Goal: Task Accomplishment & Management: Manage account settings

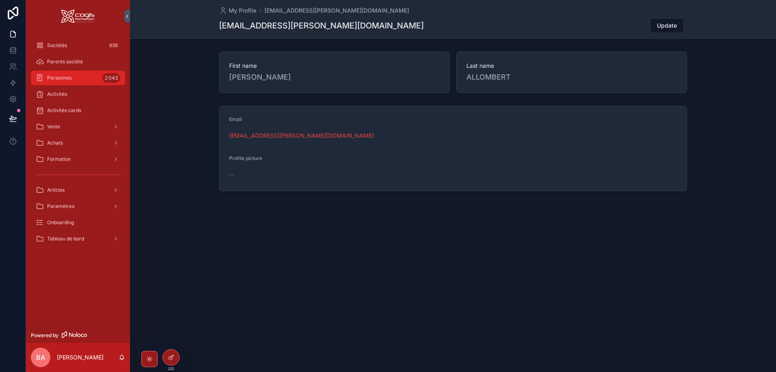
click at [71, 79] on span "Personnes" at bounding box center [59, 78] width 24 height 6
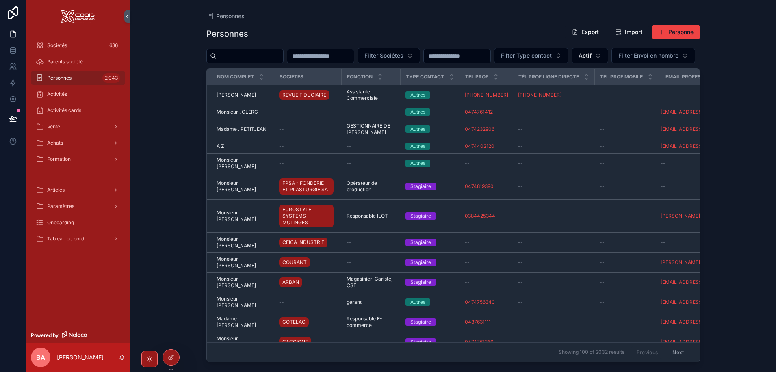
click at [246, 56] on input "scrollable content" at bounding box center [249, 55] width 67 height 11
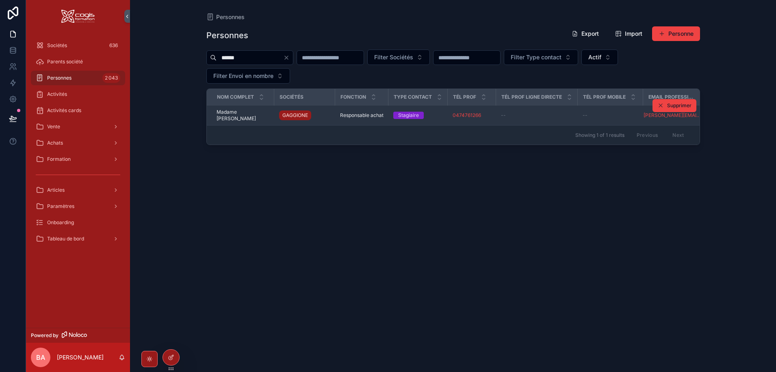
type input "******"
click at [225, 112] on span "Madame Caroline MANZONI" at bounding box center [242, 115] width 53 height 13
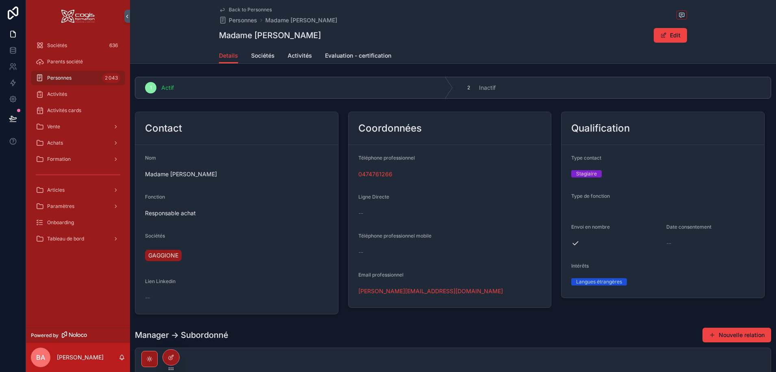
drag, startPoint x: 232, startPoint y: 176, endPoint x: 142, endPoint y: 173, distance: 90.2
click at [142, 173] on form "Nom Madame Caroline MANZONI Fonction Responsable achat Sociétés GAGGIONE Lien L…" at bounding box center [236, 229] width 203 height 169
copy span "Madame Caroline MANZONI"
click at [413, 34] on div "Madame Caroline MANZONI Edit" at bounding box center [453, 35] width 468 height 15
drag, startPoint x: 435, startPoint y: 292, endPoint x: 346, endPoint y: 291, distance: 88.5
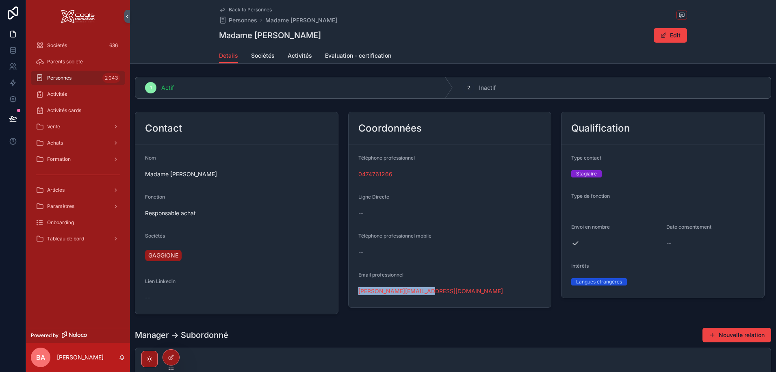
click at [348, 291] on div "Coordonnées Téléphone professionnel 0474761266 Ligne Directe -- Téléphone profe…" at bounding box center [449, 210] width 203 height 196
copy link "c.manzoni@gaggione.com"
drag, startPoint x: 394, startPoint y: 175, endPoint x: 353, endPoint y: 174, distance: 40.6
click at [353, 174] on form "Téléphone professionnel 0474761266 Ligne Directe -- Téléphone professionnel mob…" at bounding box center [449, 226] width 203 height 162
drag, startPoint x: 673, startPoint y: 32, endPoint x: 669, endPoint y: 47, distance: 15.2
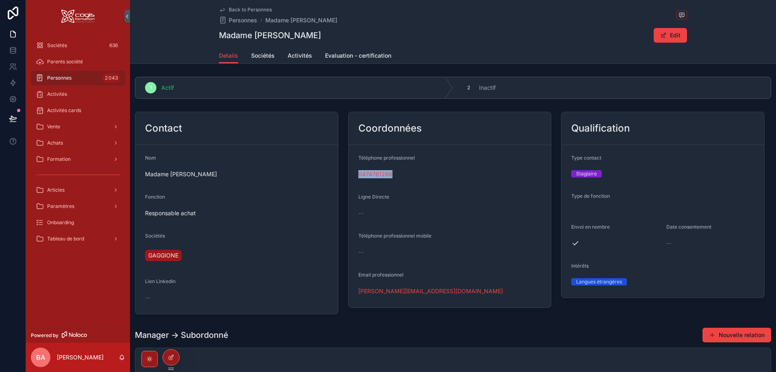
click at [672, 32] on button "Edit" at bounding box center [669, 35] width 33 height 15
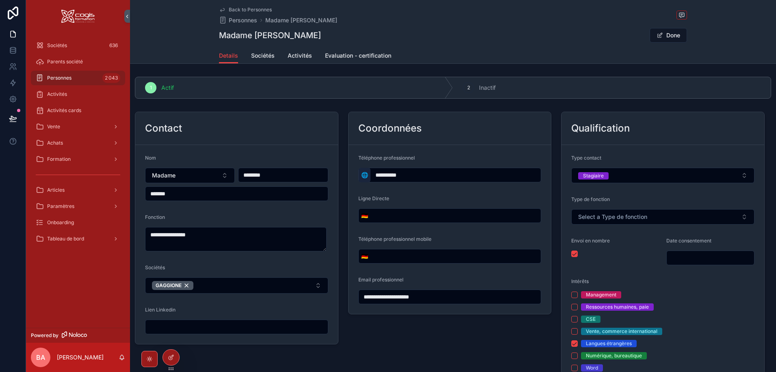
click at [362, 177] on span "🌐" at bounding box center [364, 175] width 7 height 8
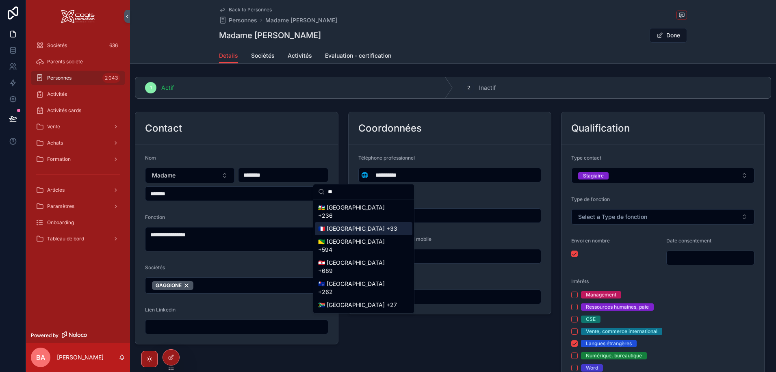
type input "**"
click at [346, 229] on div "🇫🇷 France +33" at bounding box center [363, 228] width 97 height 13
type input "**********"
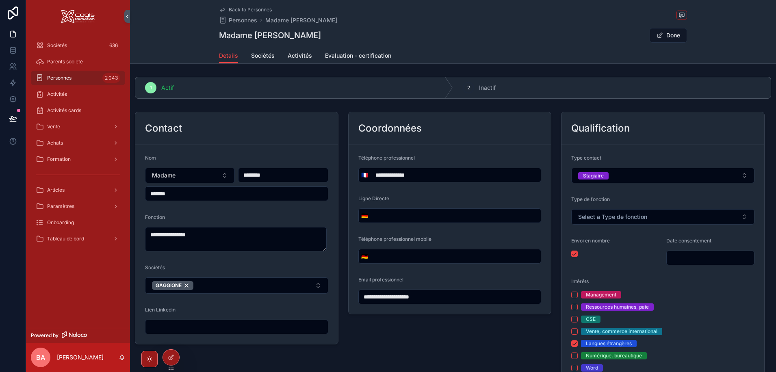
drag, startPoint x: 420, startPoint y: 173, endPoint x: 373, endPoint y: 175, distance: 47.5
click at [373, 175] on input "**********" at bounding box center [455, 174] width 171 height 11
type input "**********"
click at [666, 34] on button "Done" at bounding box center [667, 35] width 37 height 15
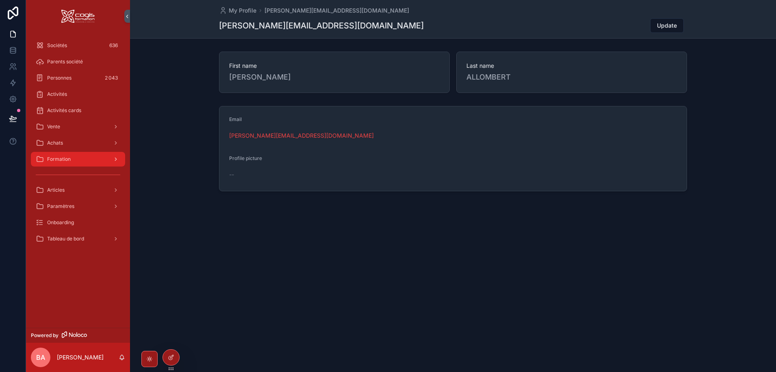
click at [71, 156] on div "Formation" at bounding box center [78, 159] width 84 height 13
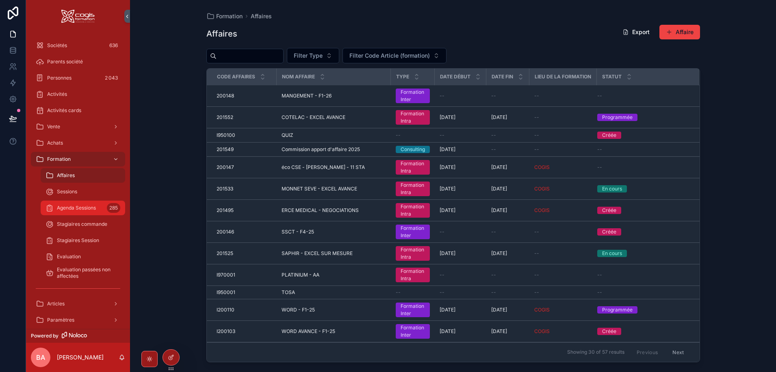
click at [87, 211] on div "Agenda Sessions 285" at bounding box center [82, 207] width 75 height 13
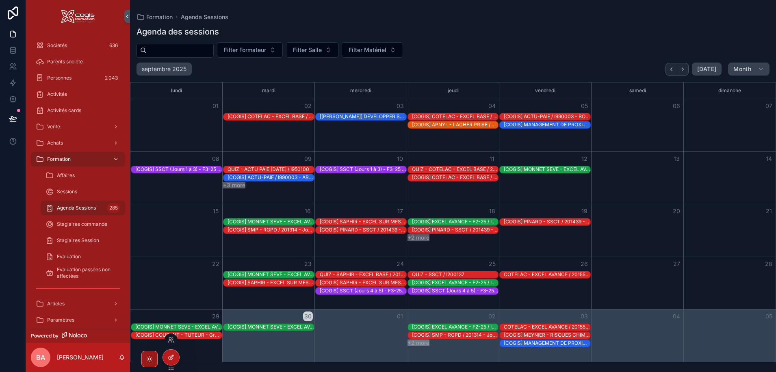
click at [174, 359] on div at bounding box center [171, 357] width 16 height 15
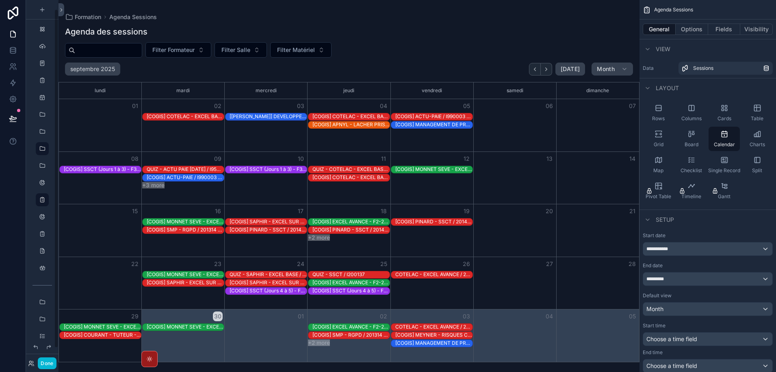
scroll to position [10, 0]
click at [46, 363] on button "Done" at bounding box center [47, 363] width 18 height 12
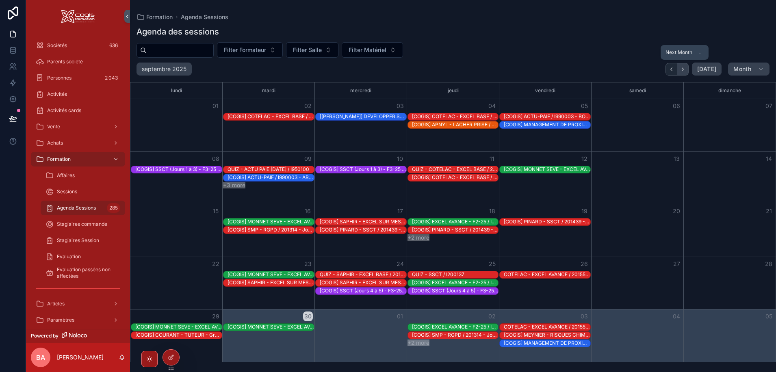
click at [685, 69] on icon "Next" at bounding box center [682, 69] width 6 height 6
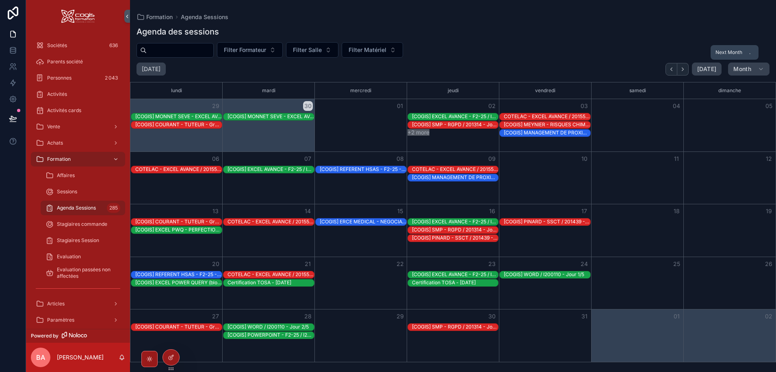
click at [685, 69] on icon "Next" at bounding box center [682, 69] width 6 height 6
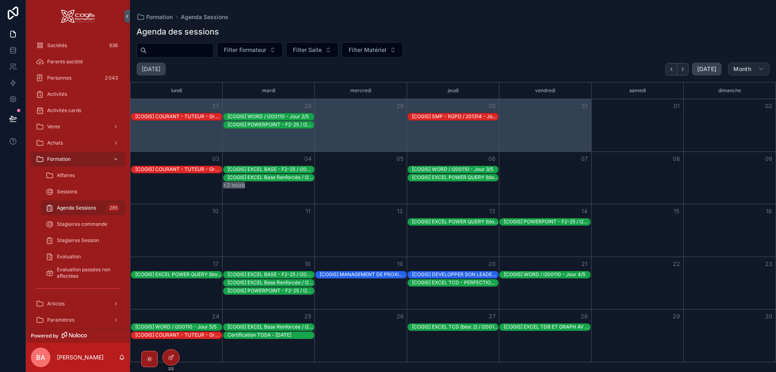
click at [757, 67] on button "Month" at bounding box center [748, 69] width 41 height 13
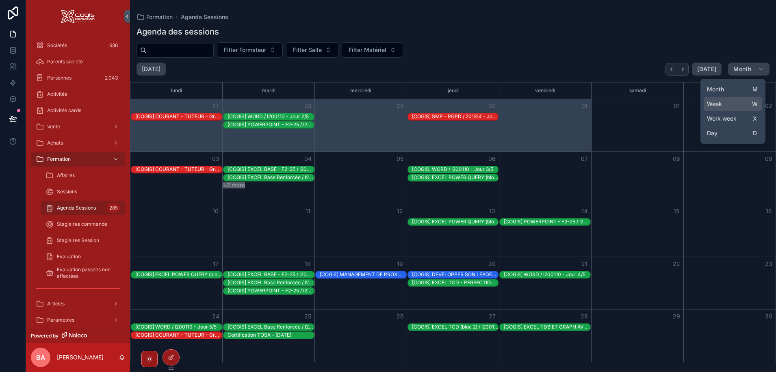
click at [725, 106] on button "Week W" at bounding box center [732, 104] width 58 height 15
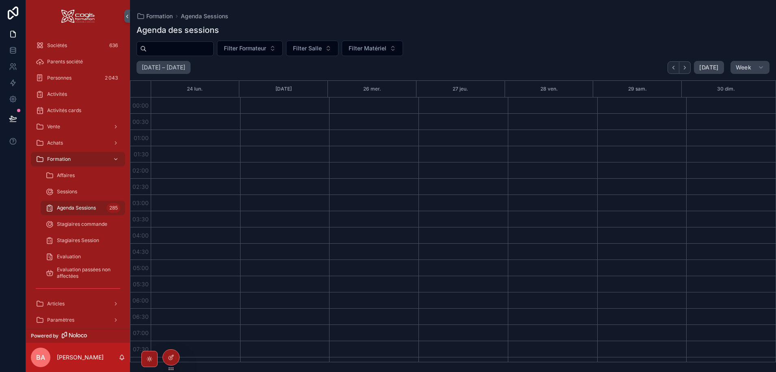
scroll to position [284, 0]
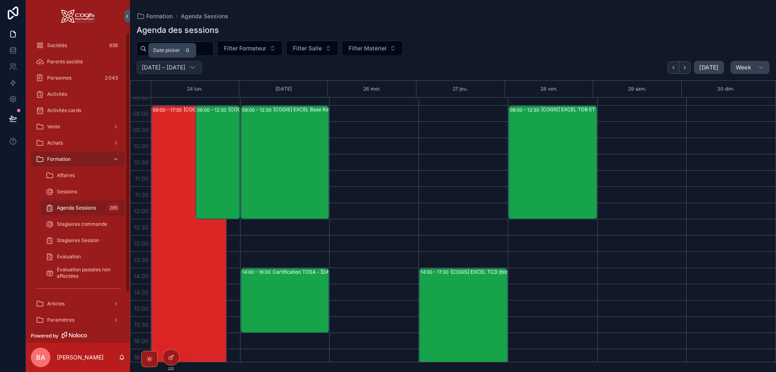
click at [165, 67] on h2 "novembre 24 – 30" at bounding box center [163, 67] width 43 height 8
select select "****"
select select "**"
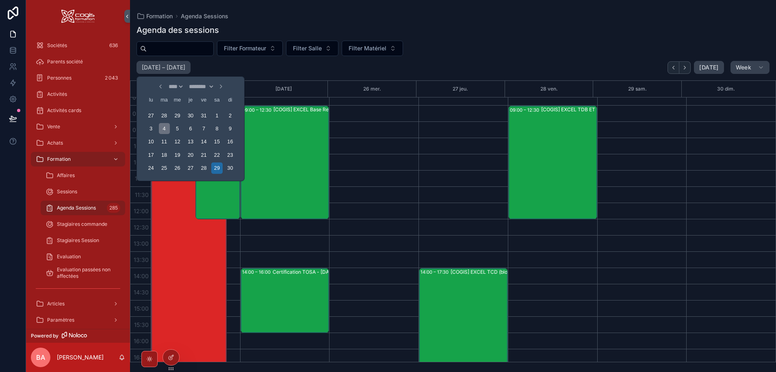
click at [163, 128] on div "4" at bounding box center [164, 128] width 11 height 11
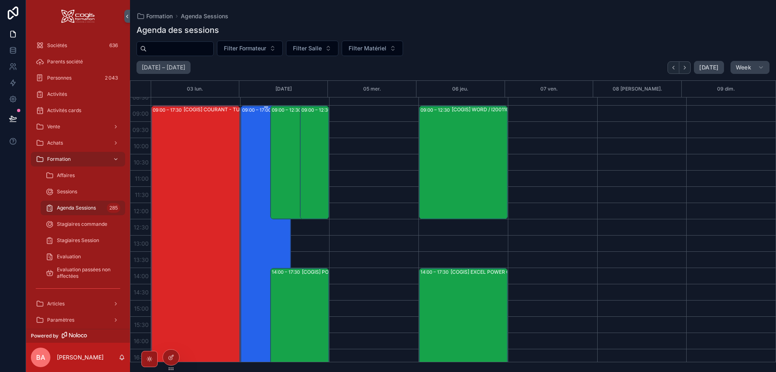
click at [263, 217] on div "09:00 – 17:00 [COGIS] DEVELOPPER SON LEADERSHIP MANAGERIAL (bloc 3) / I200141 -…" at bounding box center [266, 235] width 48 height 258
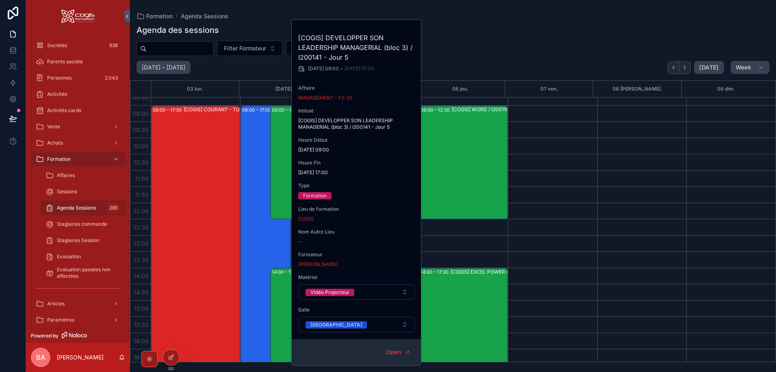
click at [452, 49] on div "Filter Formateur Filter Salle Filter Matériel" at bounding box center [453, 48] width 646 height 15
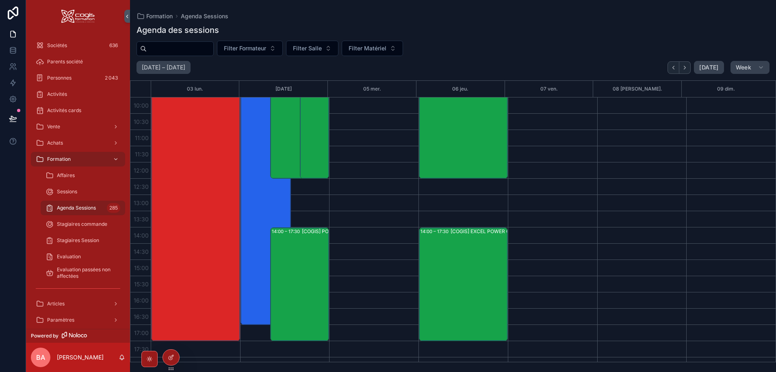
scroll to position [284, 0]
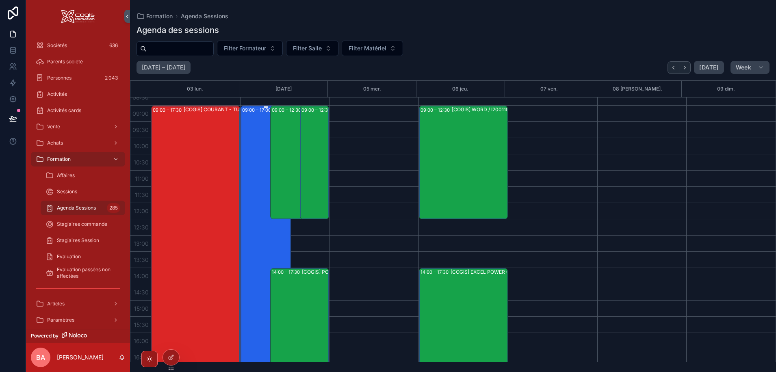
click at [249, 132] on div "09:00 – 17:00 [COGIS] DEVELOPPER SON LEADERSHIP MANAGERIAL (bloc 3) / I200141 -…" at bounding box center [266, 235] width 48 height 258
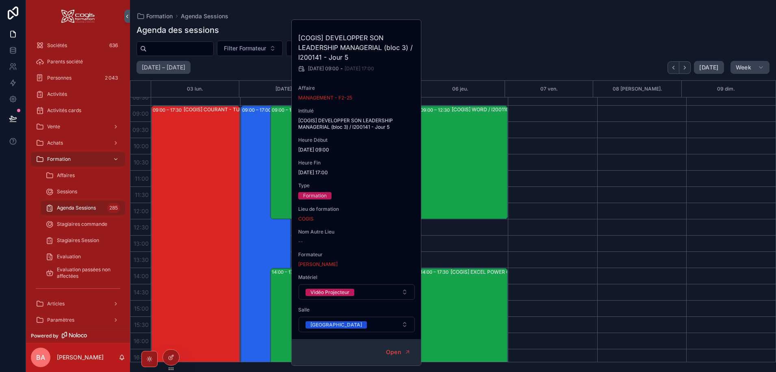
click at [464, 30] on div "Agenda des sessions" at bounding box center [452, 29] width 633 height 11
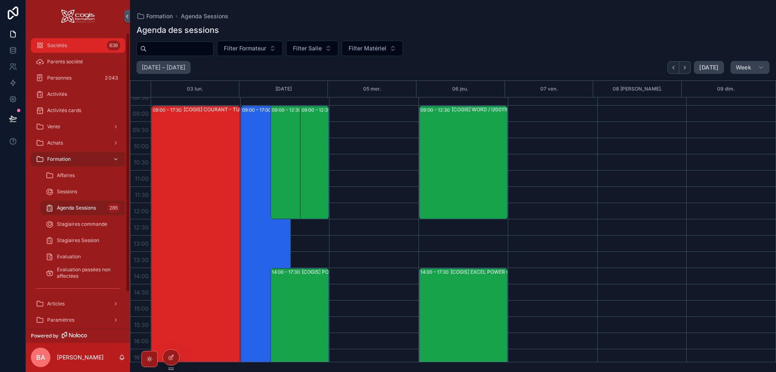
click at [40, 41] on div "Sociétés 636" at bounding box center [78, 45] width 84 height 13
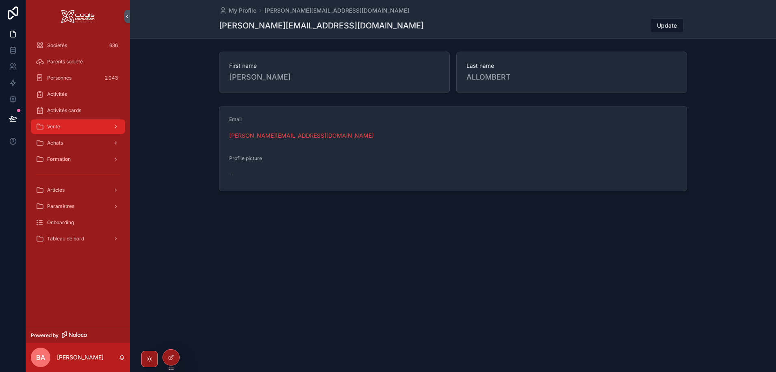
click at [65, 128] on div "Vente" at bounding box center [78, 126] width 84 height 13
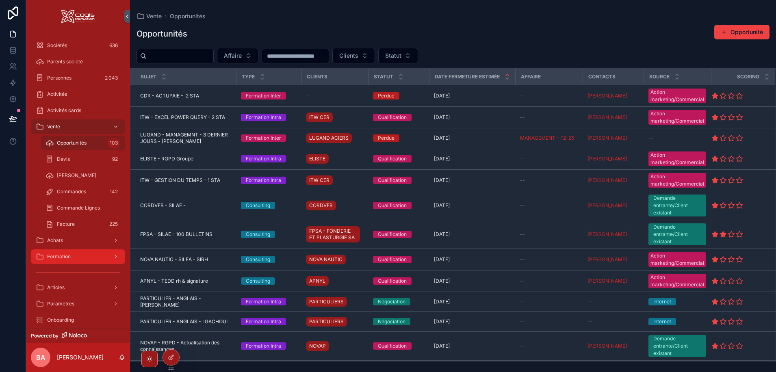
click at [65, 260] on div "Formation" at bounding box center [78, 256] width 84 height 13
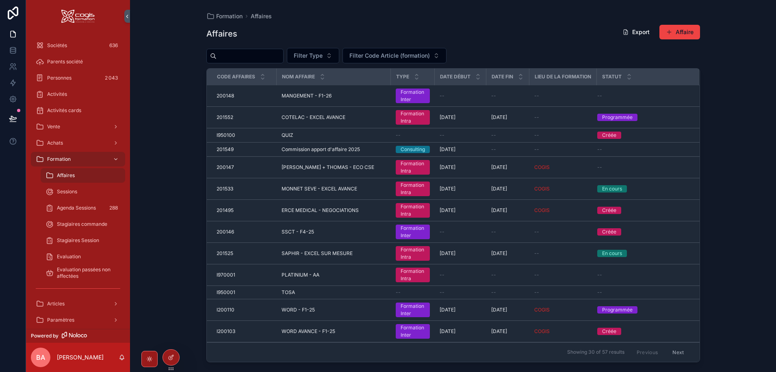
click at [259, 59] on input "scrollable content" at bounding box center [249, 55] width 67 height 11
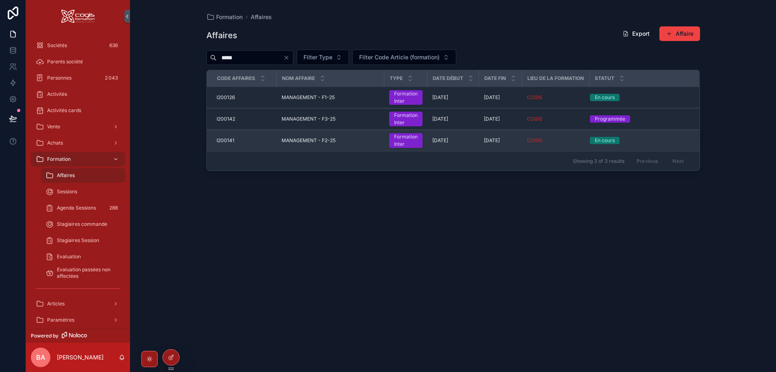
type input "*****"
click at [294, 142] on span "MANAGEMENT - F2-25" at bounding box center [308, 140] width 54 height 6
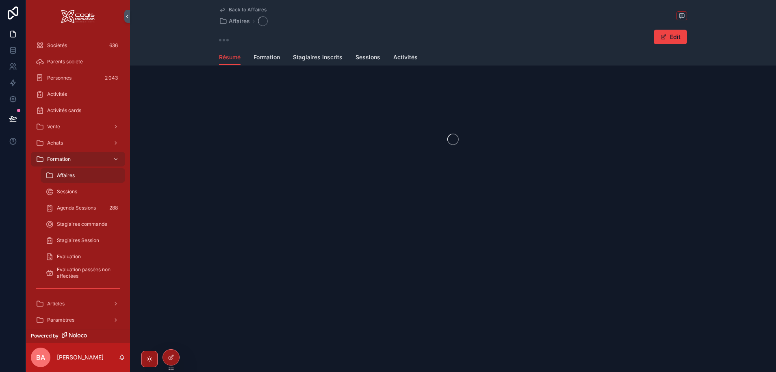
click at [294, 142] on div "scrollable content" at bounding box center [453, 139] width 646 height 128
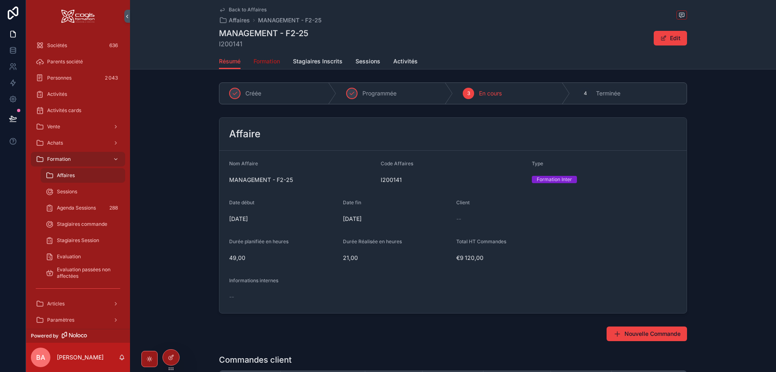
click at [263, 63] on span "Formation" at bounding box center [266, 61] width 26 height 8
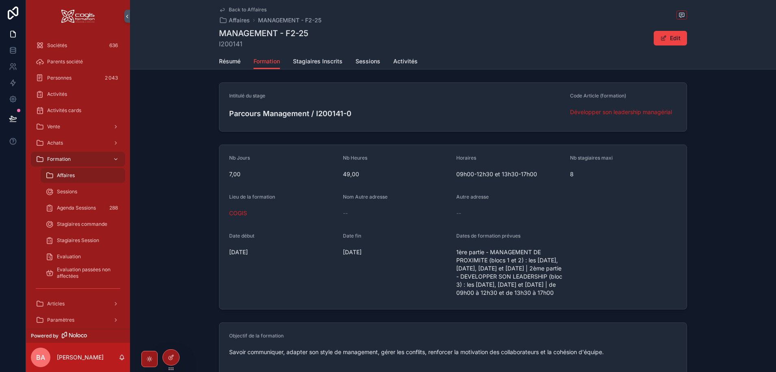
click at [497, 293] on span "1ère partie - MANAGEMENT DE PROXIMITE (blocs 1 et 2) : les 04/06/2025, 23/06/20…" at bounding box center [509, 272] width 107 height 49
drag, startPoint x: 506, startPoint y: 295, endPoint x: 465, endPoint y: 296, distance: 41.8
click at [465, 296] on span "1ère partie - MANAGEMENT DE PROXIMITE (blocs 1 et 2) : les 04/06/2025, 23/06/20…" at bounding box center [509, 272] width 107 height 49
click at [304, 59] on span "Stagiaires Inscrits" at bounding box center [318, 61] width 50 height 8
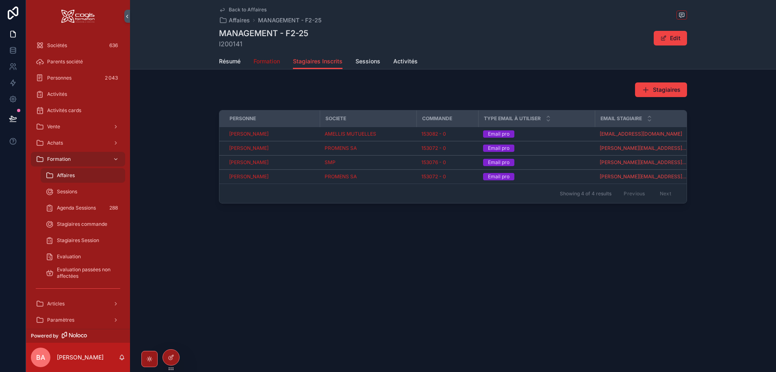
click at [268, 61] on span "Formation" at bounding box center [266, 61] width 26 height 8
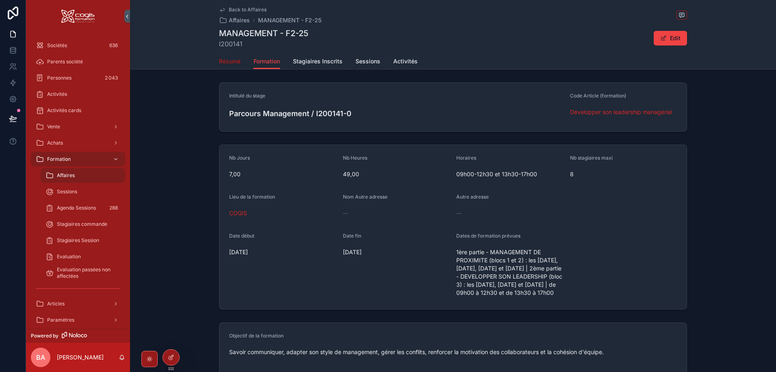
click at [229, 62] on span "Résumé" at bounding box center [230, 61] width 22 height 8
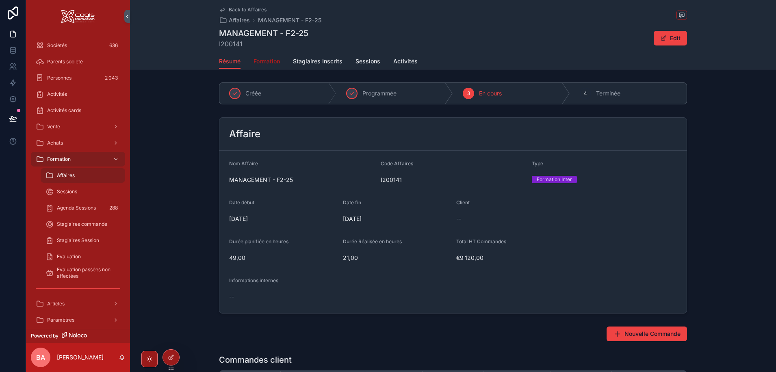
click at [274, 62] on span "Formation" at bounding box center [266, 61] width 26 height 8
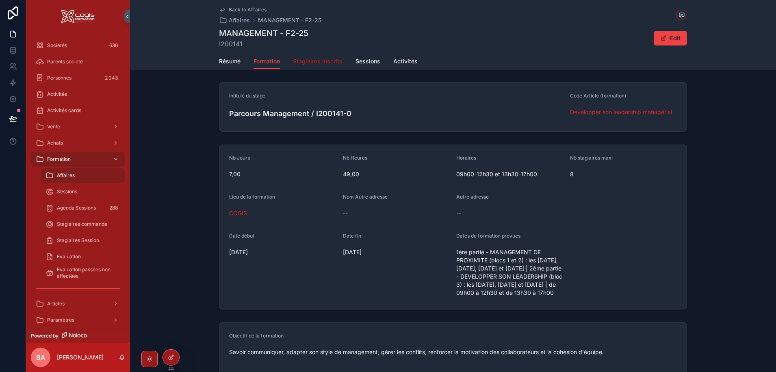
click at [324, 63] on span "Stagiaires Inscrits" at bounding box center [318, 61] width 50 height 8
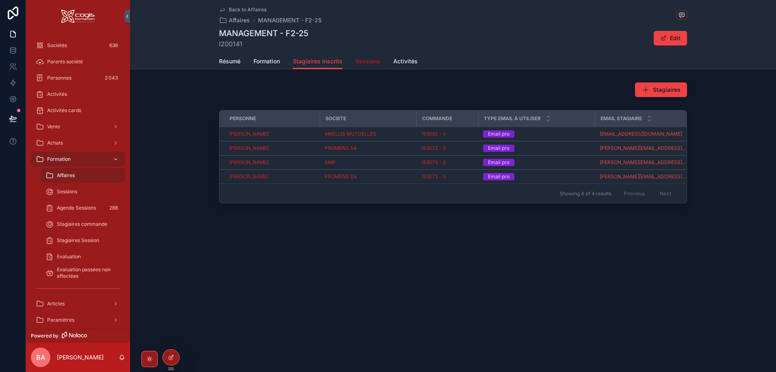
click at [365, 63] on span "Sessions" at bounding box center [367, 61] width 25 height 8
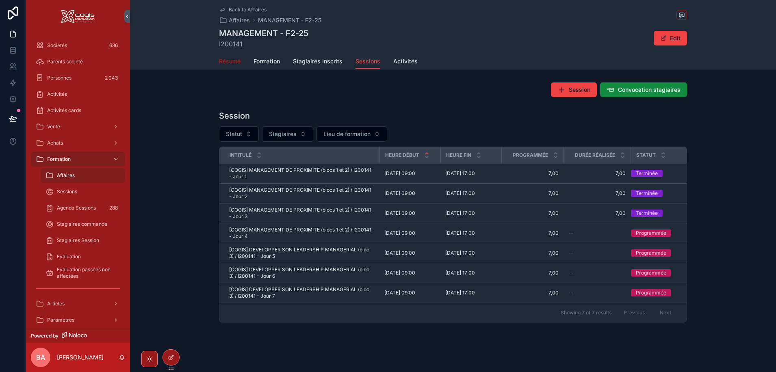
click at [229, 61] on span "Résumé" at bounding box center [230, 61] width 22 height 8
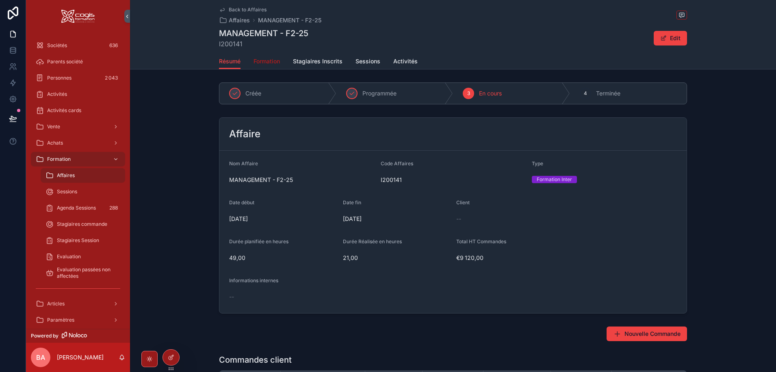
click at [267, 64] on span "Formation" at bounding box center [266, 61] width 26 height 8
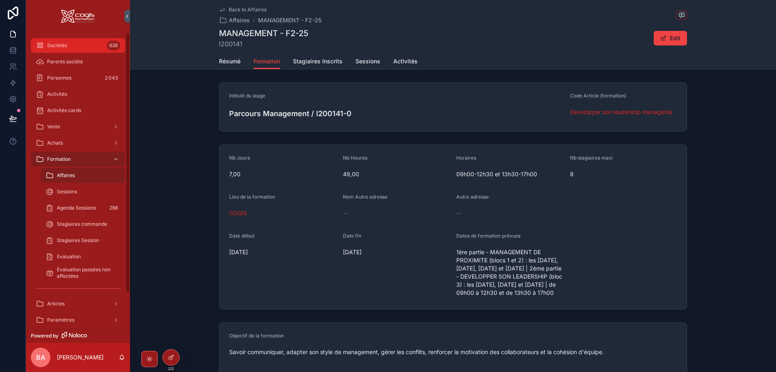
click at [54, 42] on div "Sociétés 636" at bounding box center [78, 45] width 84 height 13
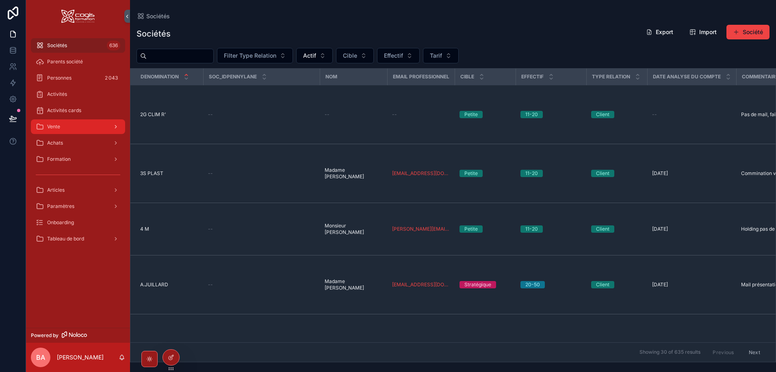
click at [56, 126] on span "Vente" at bounding box center [53, 126] width 13 height 6
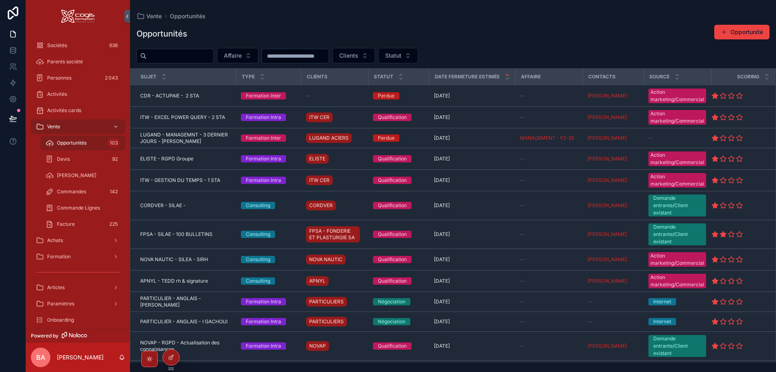
click at [171, 56] on input "scrollable content" at bounding box center [180, 55] width 67 height 11
type input "*****"
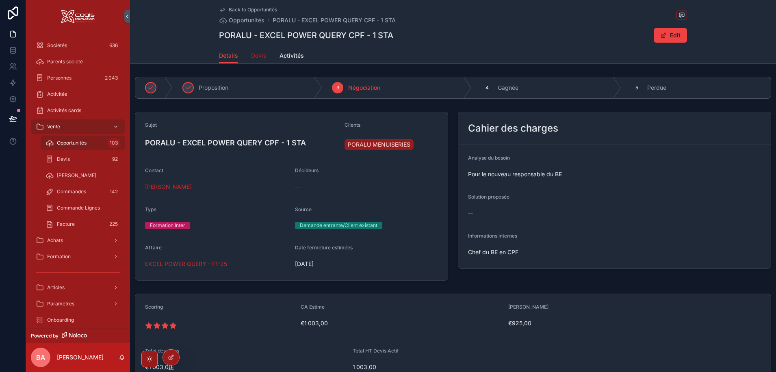
click at [255, 58] on span "Devis" at bounding box center [258, 56] width 15 height 8
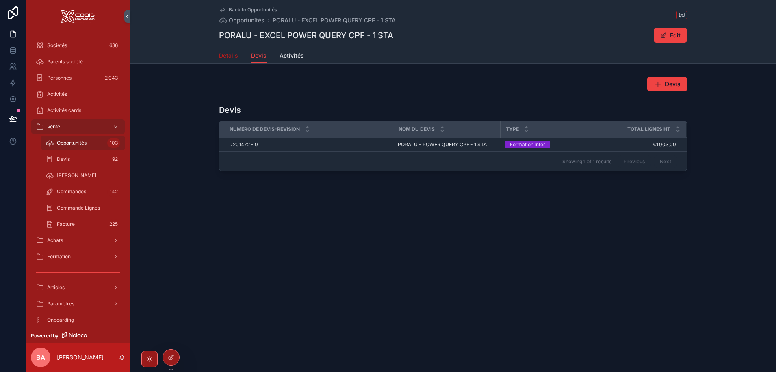
click at [224, 55] on span "Details" at bounding box center [228, 56] width 19 height 8
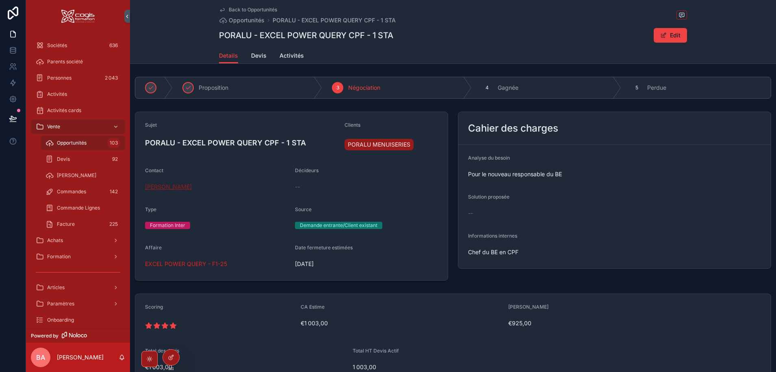
click at [166, 187] on span "[PERSON_NAME]" at bounding box center [168, 187] width 47 height 8
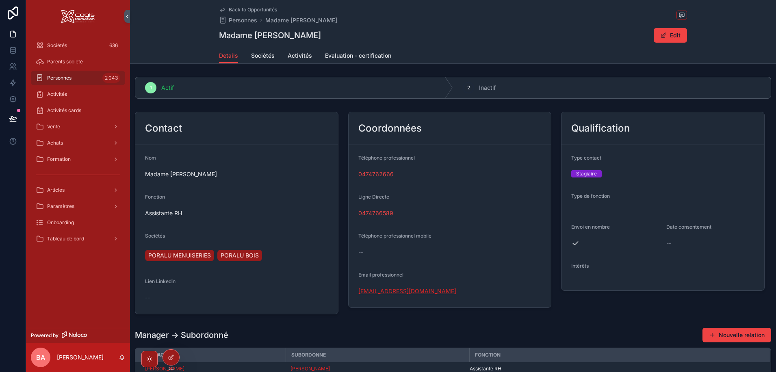
drag, startPoint x: 377, startPoint y: 291, endPoint x: 373, endPoint y: 289, distance: 4.2
click at [376, 291] on link "d.vaz@poralu.fr" at bounding box center [407, 291] width 98 height 8
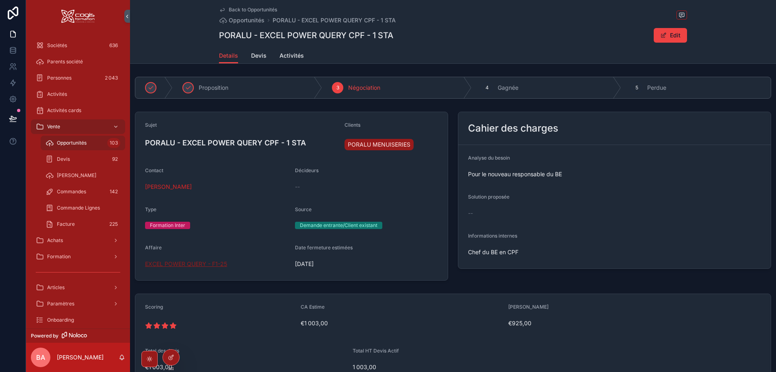
click at [182, 266] on span "EXCEL POWER QUERY - F1-25" at bounding box center [186, 264] width 82 height 8
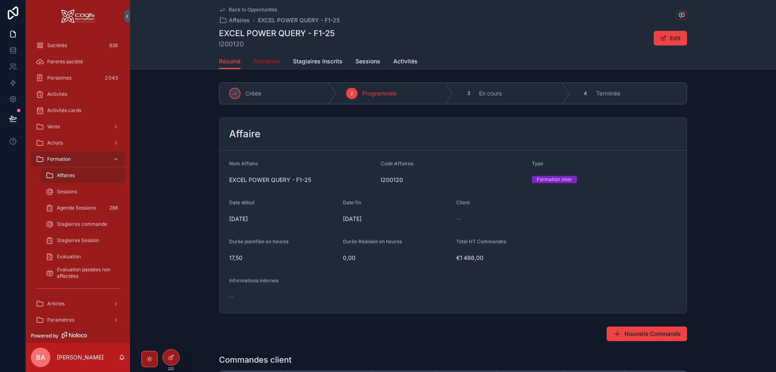
click at [265, 58] on span "Formation" at bounding box center [266, 61] width 26 height 8
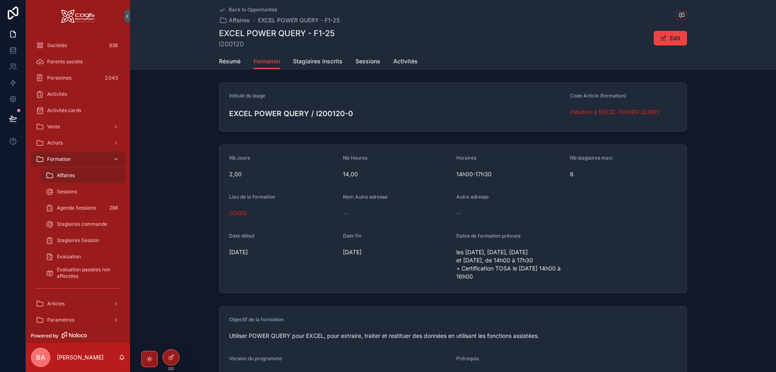
click at [506, 280] on span "les 20/10/2025, 06/11/2025, 13/11/2025 et 17/11/2025, de 14h00 à 17h30 + Certif…" at bounding box center [509, 264] width 107 height 32
drag, startPoint x: 498, startPoint y: 276, endPoint x: 454, endPoint y: 252, distance: 50.1
click at [454, 252] on form "Nb Jours 2,00 Nb Heures 14,00 Horaires 14h00-17h30 Nb stagiaires maxi 6 Lieu de…" at bounding box center [452, 219] width 467 height 148
copy span "les 20/10/2025, 06/11/2025, 13/11/2025 et 17/11/2025, de 14h00 à 17h30 + Certif…"
click at [364, 58] on span "Sessions" at bounding box center [367, 61] width 25 height 8
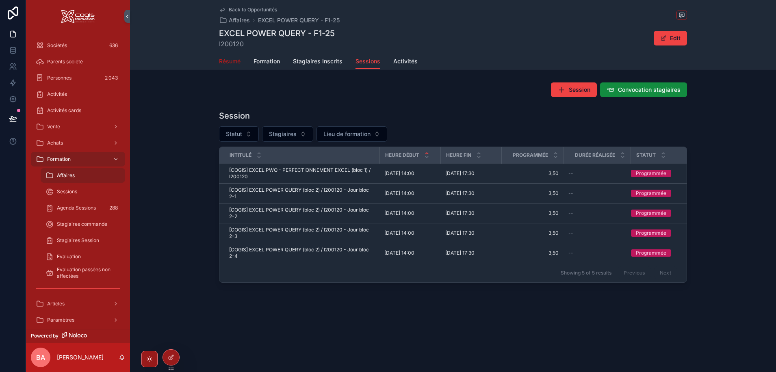
drag, startPoint x: 227, startPoint y: 59, endPoint x: 231, endPoint y: 74, distance: 15.7
click at [227, 59] on span "Résumé" at bounding box center [230, 61] width 22 height 8
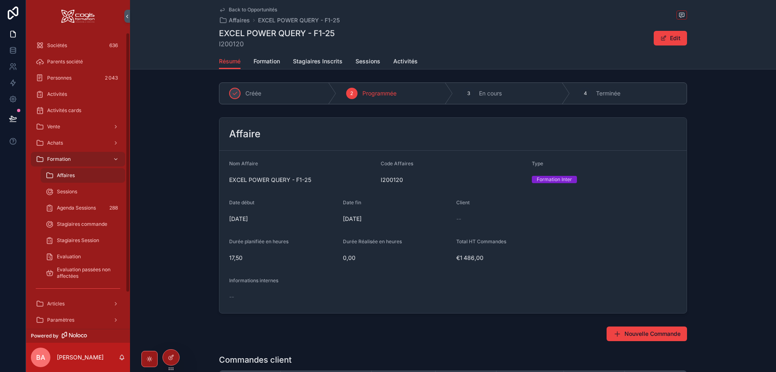
click at [60, 175] on span "Affaires" at bounding box center [66, 175] width 18 height 6
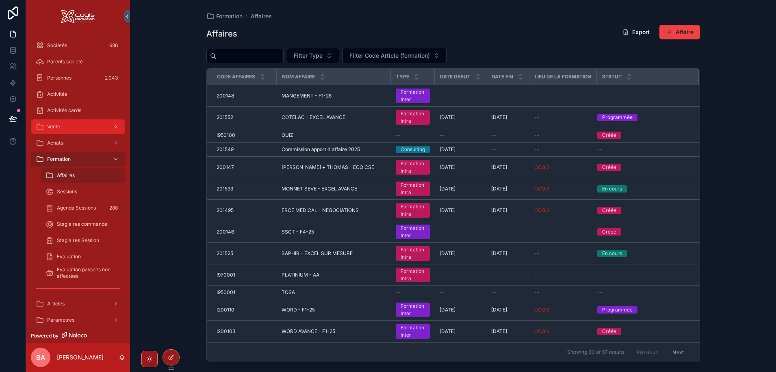
click at [52, 129] on span "Vente" at bounding box center [53, 126] width 13 height 6
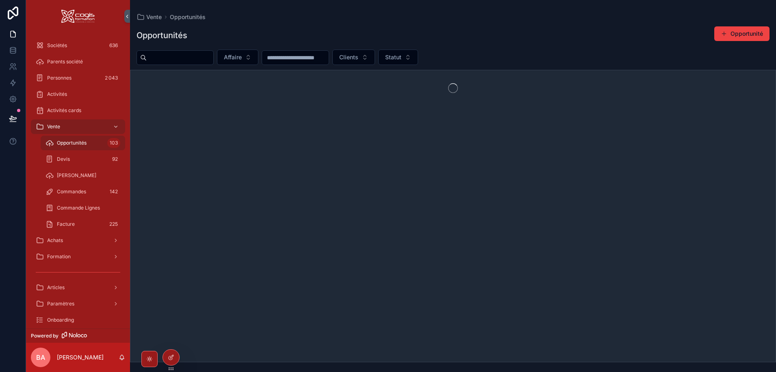
click at [167, 62] on input "scrollable content" at bounding box center [180, 57] width 67 height 11
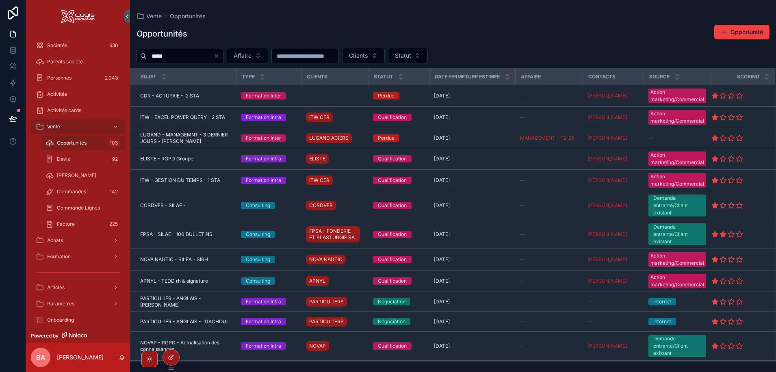
type input "*****"
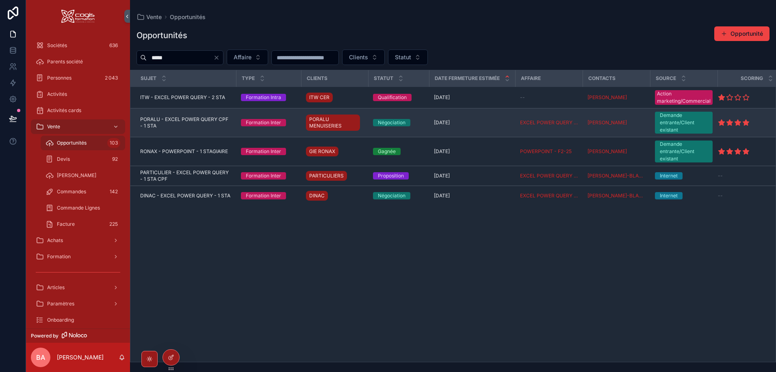
click at [179, 121] on span "PORALU - EXCEL POWER QUERY CPF - 1 STA" at bounding box center [185, 122] width 91 height 13
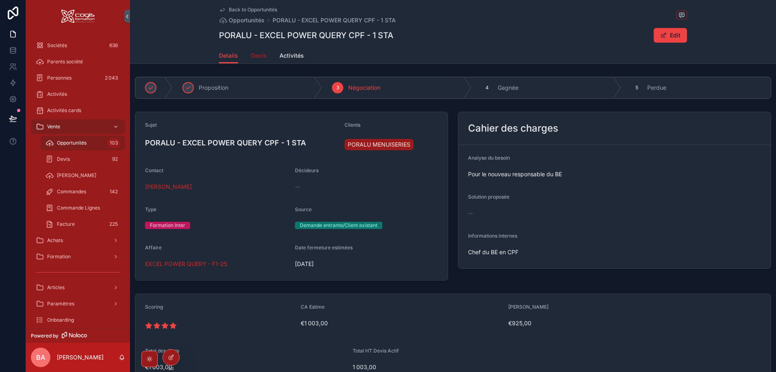
drag, startPoint x: 253, startPoint y: 52, endPoint x: 255, endPoint y: 62, distance: 9.6
click at [253, 52] on span "Devis" at bounding box center [258, 56] width 15 height 8
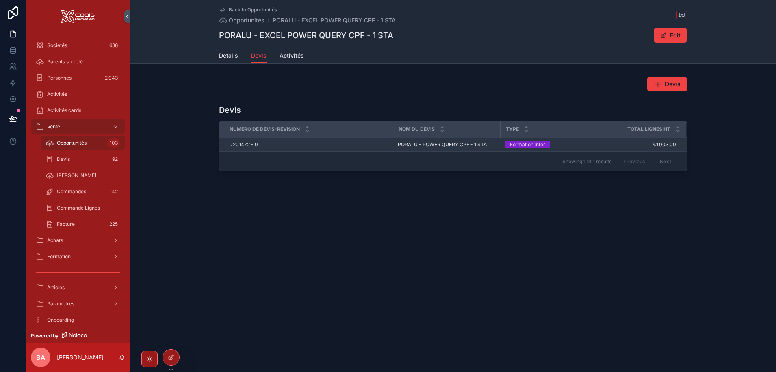
click at [413, 143] on span "PORALU - POWER QUERY CPF - 1 STA" at bounding box center [442, 144] width 89 height 6
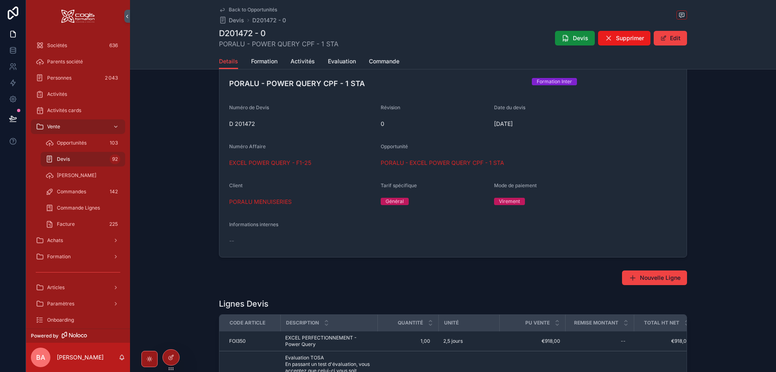
scroll to position [244, 0]
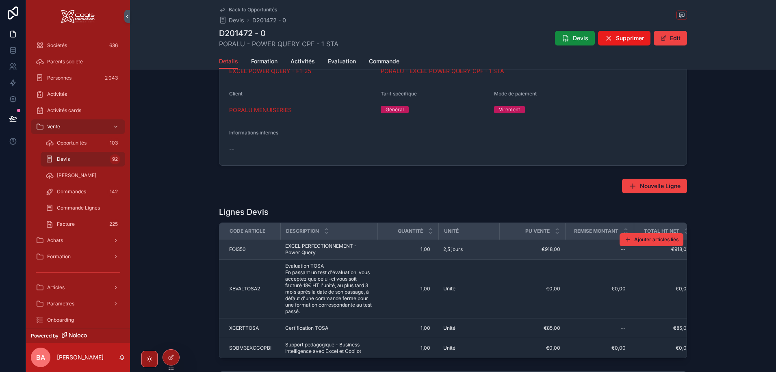
click at [313, 245] on span "EXCEL PERFECTIONNEMENT - Power Query" at bounding box center [328, 249] width 87 height 13
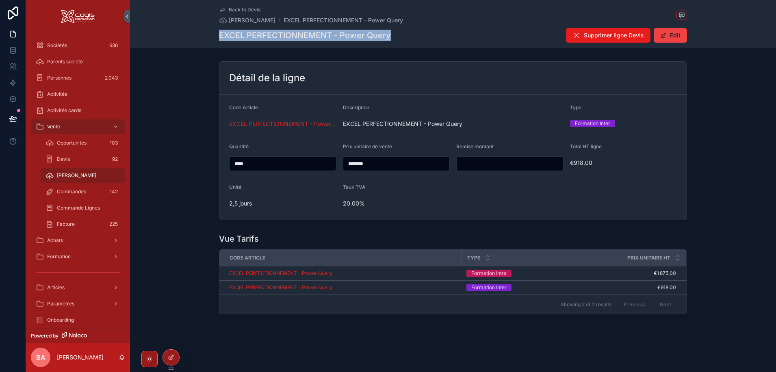
drag, startPoint x: 400, startPoint y: 34, endPoint x: 212, endPoint y: 36, distance: 188.5
click at [212, 36] on div "Back to Devis Devis Lignes EXCEL PERFECTIONNEMENT - Power Query EXCEL PERFECTIO…" at bounding box center [453, 24] width 646 height 48
copy h1 "EXCEL PERFECTIONNEMENT - Power Query"
click at [447, 33] on div "EXCEL PERFECTIONNEMENT - Power Query Supprimer ligne Devis Edit" at bounding box center [453, 35] width 468 height 15
click at [440, 34] on div "EXCEL PERFECTIONNEMENT - Power Query Supprimer ligne Devis Edit" at bounding box center [453, 35] width 468 height 15
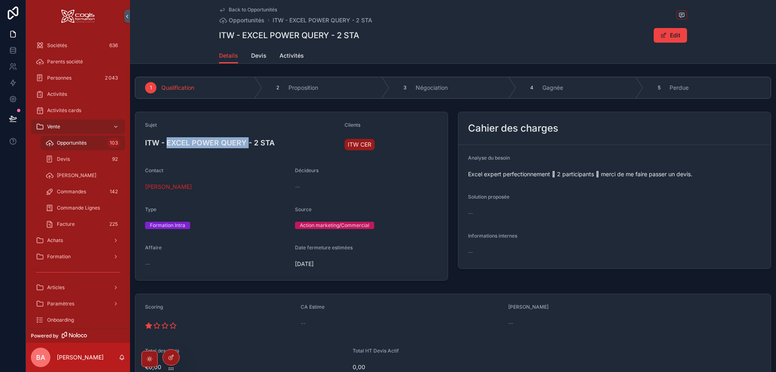
drag, startPoint x: 247, startPoint y: 143, endPoint x: 167, endPoint y: 143, distance: 79.6
click at [167, 143] on h4 "ITW - EXCEL POWER QUERY - 2 STA" at bounding box center [241, 142] width 193 height 11
click at [400, 192] on div "--" at bounding box center [366, 186] width 143 height 13
click at [191, 19] on div "Back to Opportunités Opportunités ITW - EXCEL POWER QUERY - 2 STA ITW - EXCEL P…" at bounding box center [453, 32] width 646 height 64
click at [253, 52] on span "Devis" at bounding box center [258, 56] width 15 height 8
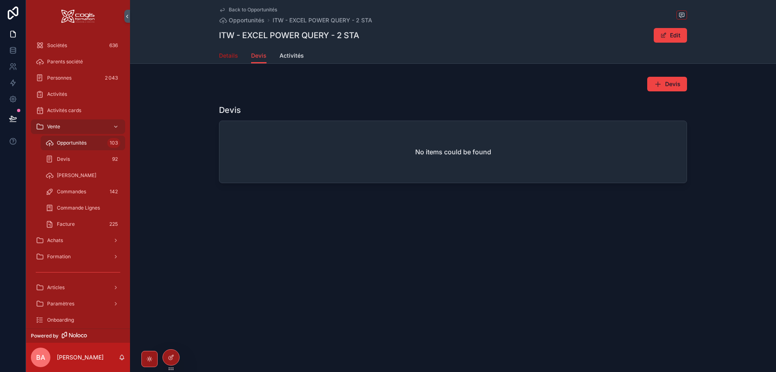
click at [231, 54] on span "Details" at bounding box center [228, 56] width 19 height 8
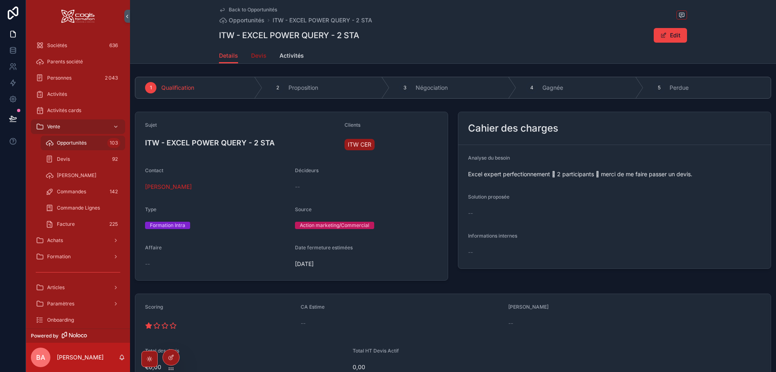
click at [254, 56] on span "Devis" at bounding box center [258, 56] width 15 height 8
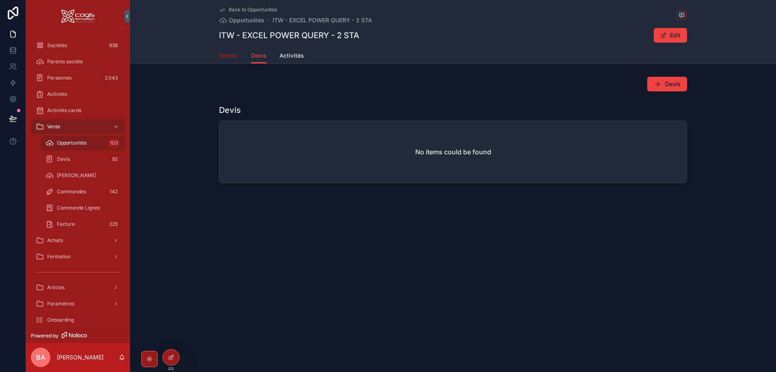
click at [225, 56] on span "Details" at bounding box center [228, 56] width 19 height 8
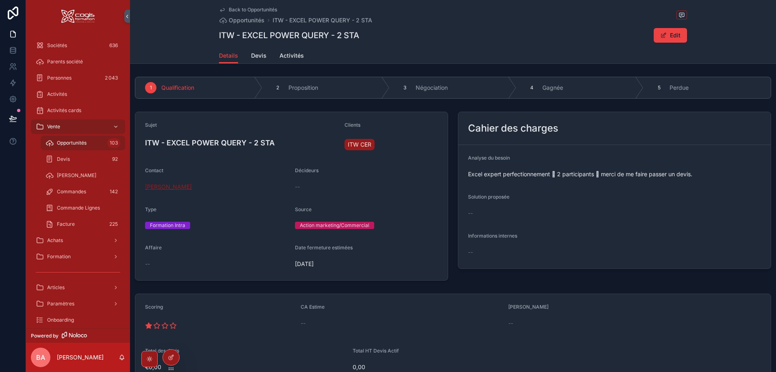
click at [174, 187] on span "Christelle VIOLY" at bounding box center [168, 187] width 47 height 8
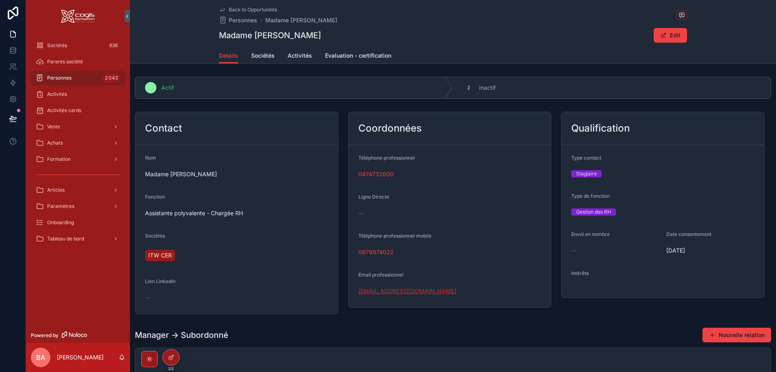
click at [383, 290] on link "cvioly@itwids.com" at bounding box center [407, 291] width 98 height 8
click at [231, 9] on span "Back to Opportunités" at bounding box center [253, 9] width 48 height 6
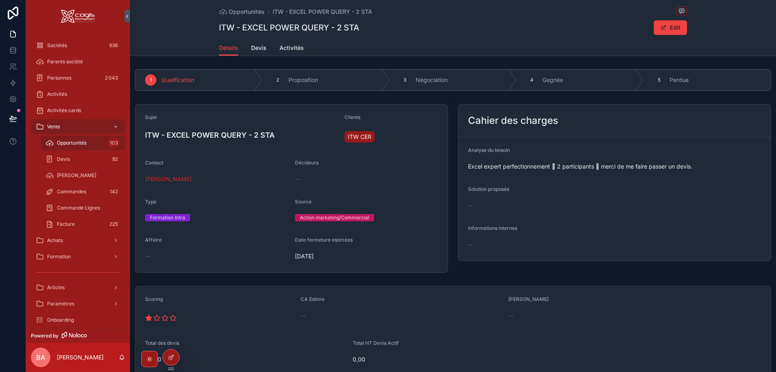
click at [309, 258] on span "26/07/2024" at bounding box center [366, 256] width 143 height 8
click at [672, 26] on button "Edit" at bounding box center [669, 27] width 33 height 15
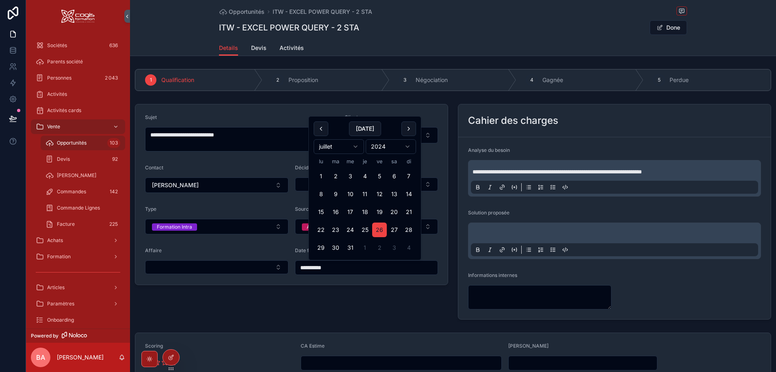
click at [352, 268] on input "**********" at bounding box center [366, 267] width 143 height 11
click at [415, 37] on div "Opportunités ITW - EXCEL POWER QUERY - 2 STA ITW - EXCEL POWER QUERY - 2 STA Do…" at bounding box center [453, 20] width 468 height 40
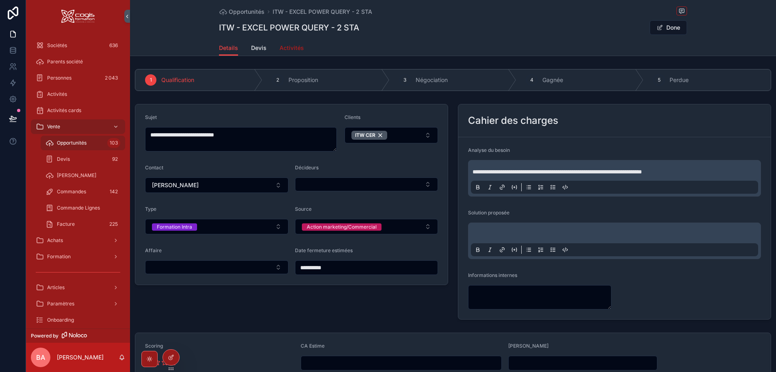
click at [289, 52] on span "Activités" at bounding box center [291, 48] width 24 height 8
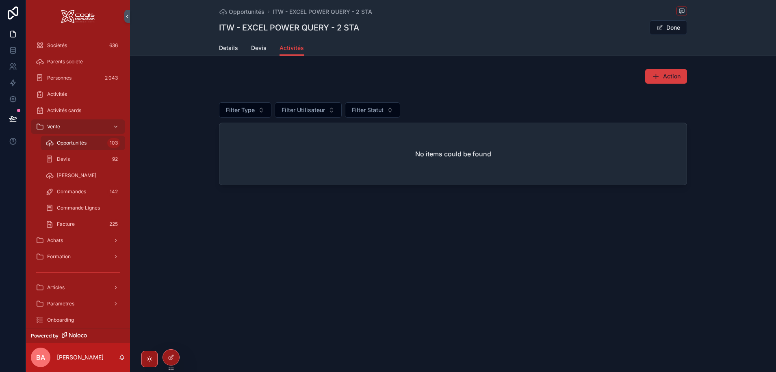
click at [664, 76] on span "Action" at bounding box center [671, 76] width 17 height 8
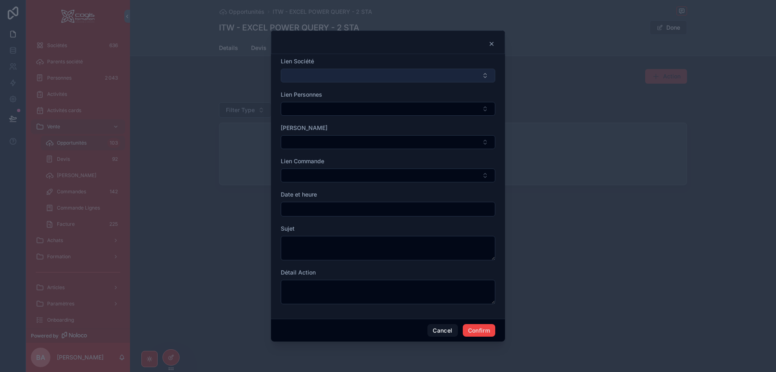
click at [320, 73] on button "Select Button" at bounding box center [388, 76] width 214 height 14
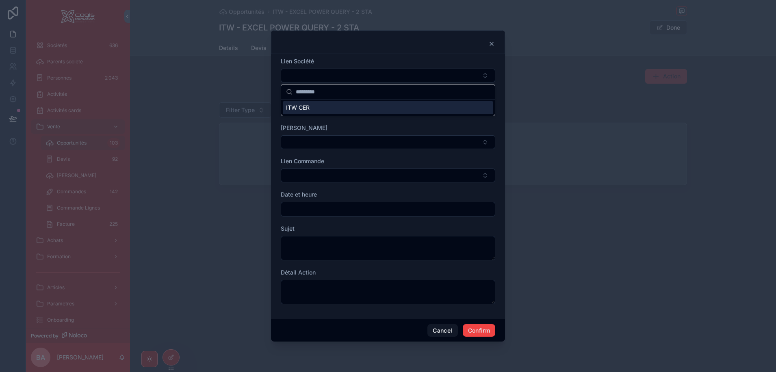
click at [298, 110] on span "ITW CER" at bounding box center [298, 108] width 24 height 8
click at [298, 112] on button "Select Button" at bounding box center [388, 110] width 214 height 14
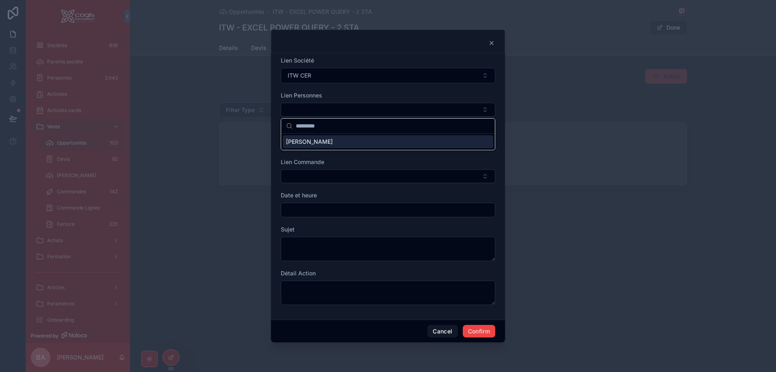
click at [309, 141] on span "Christelle VIOLY" at bounding box center [309, 142] width 47 height 8
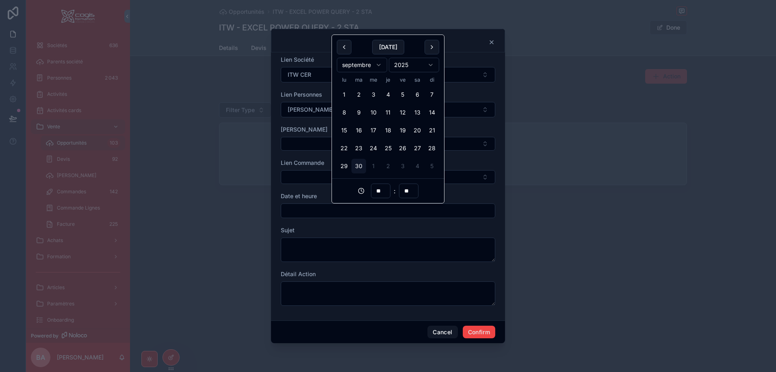
click at [324, 212] on input "text" at bounding box center [388, 210] width 214 height 11
click at [431, 46] on button at bounding box center [431, 47] width 15 height 15
click at [400, 112] on button "10" at bounding box center [402, 112] width 15 height 15
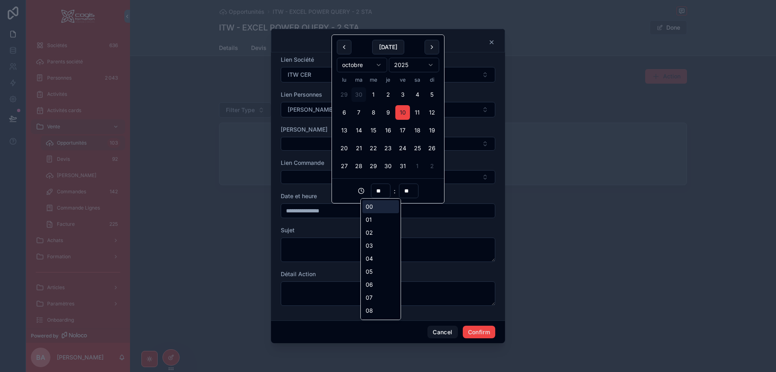
click at [376, 190] on input "**" at bounding box center [380, 190] width 19 height 11
click at [388, 112] on button "9" at bounding box center [388, 112] width 15 height 15
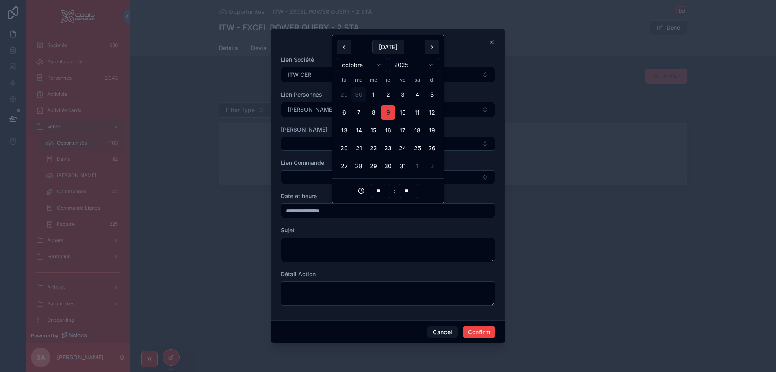
click at [379, 187] on input "**" at bounding box center [380, 190] width 19 height 11
click at [372, 214] on div "10" at bounding box center [380, 214] width 37 height 13
type input "**********"
type input "**"
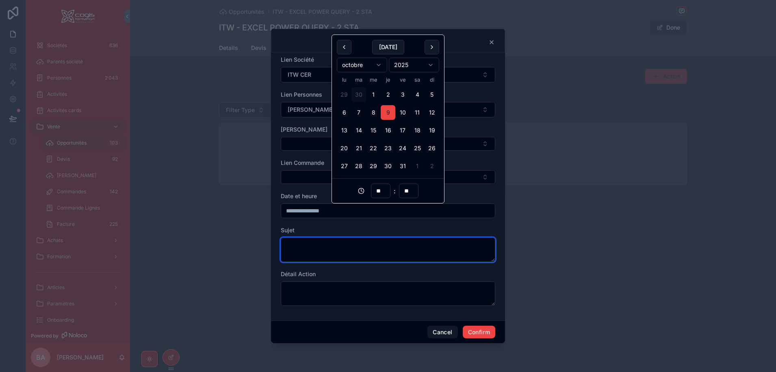
click at [318, 244] on textarea at bounding box center [388, 250] width 214 height 24
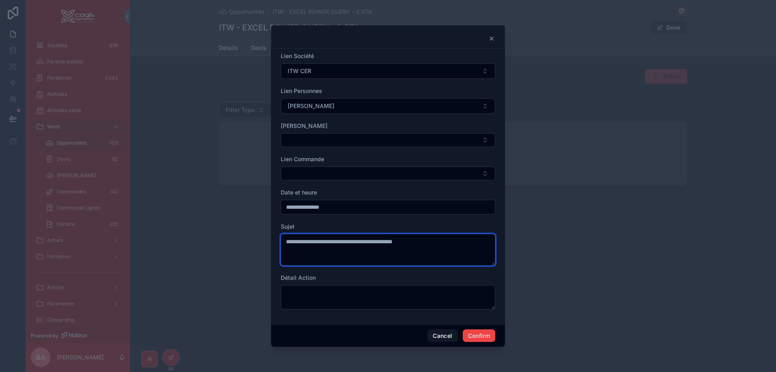
click at [392, 240] on textarea "**********" at bounding box center [388, 250] width 214 height 32
type textarea "**********"
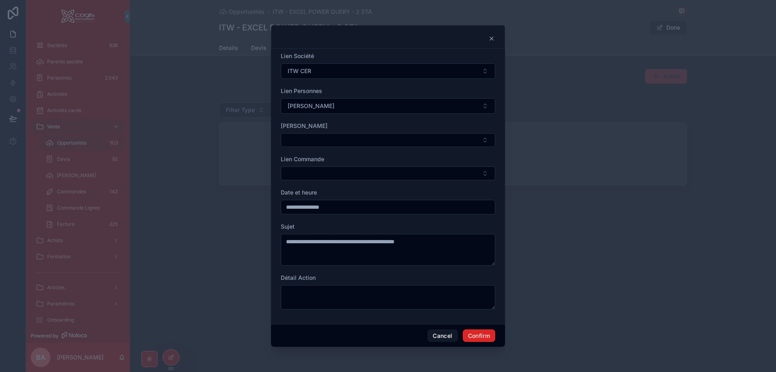
click at [478, 337] on button "Confirm" at bounding box center [479, 335] width 32 height 13
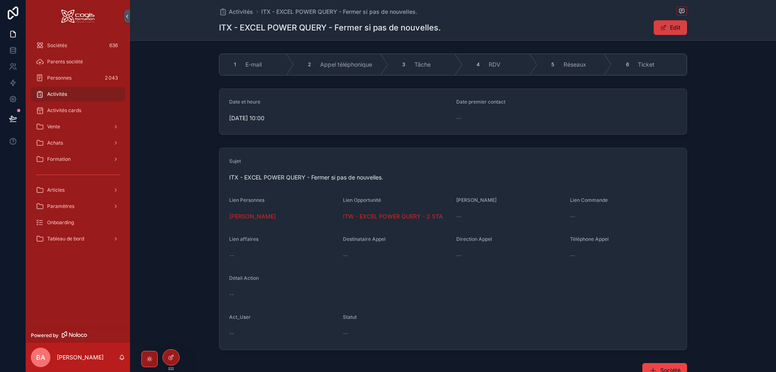
drag, startPoint x: 660, startPoint y: 24, endPoint x: 660, endPoint y: 29, distance: 5.3
click at [660, 24] on button "Edit" at bounding box center [669, 27] width 33 height 15
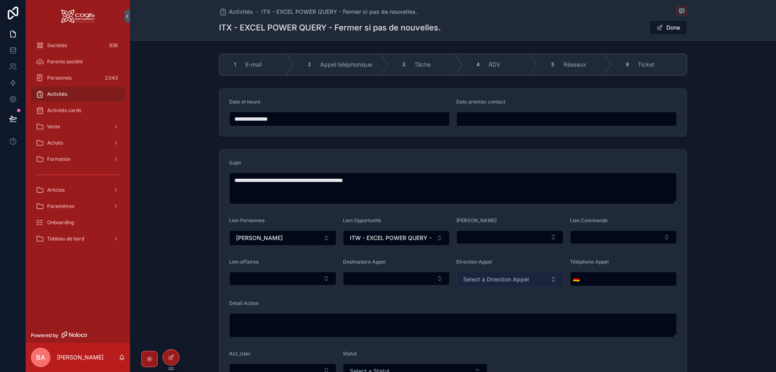
click at [500, 279] on span "Select a Direction Appel" at bounding box center [496, 279] width 66 height 8
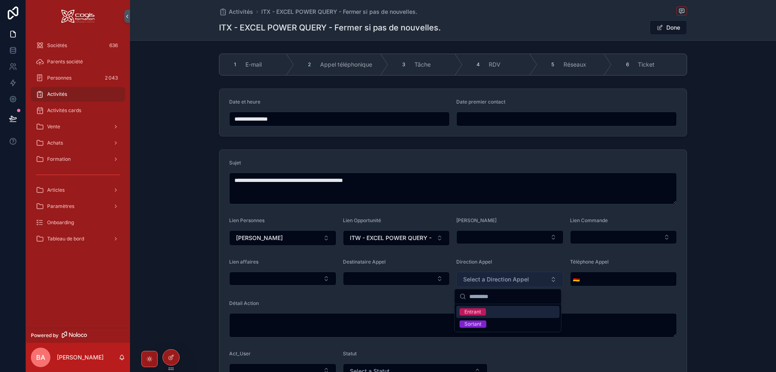
click at [500, 279] on span "Select a Direction Appel" at bounding box center [496, 279] width 66 height 8
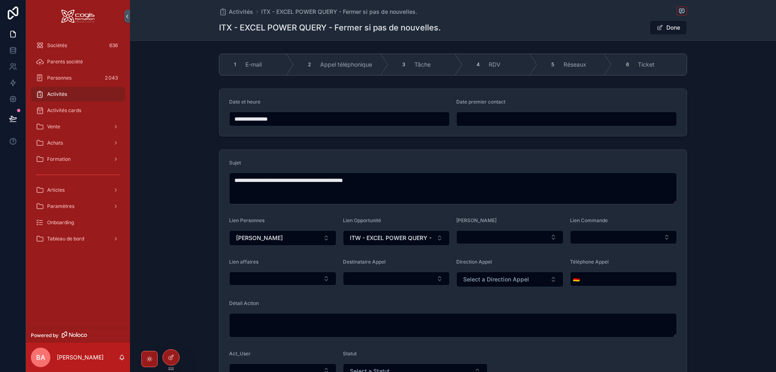
scroll to position [122, 0]
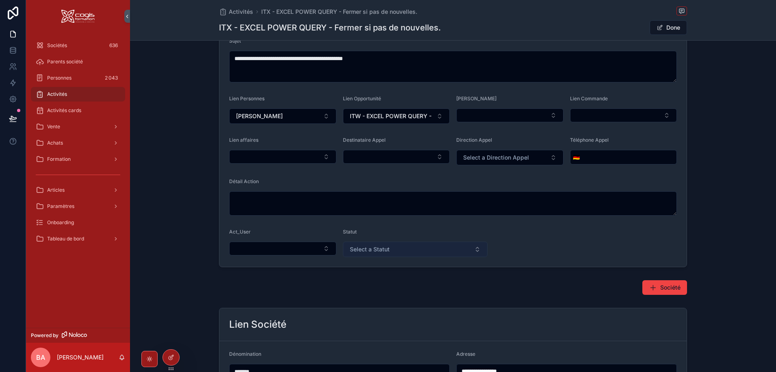
click at [366, 248] on span "Select a Statut" at bounding box center [370, 249] width 40 height 8
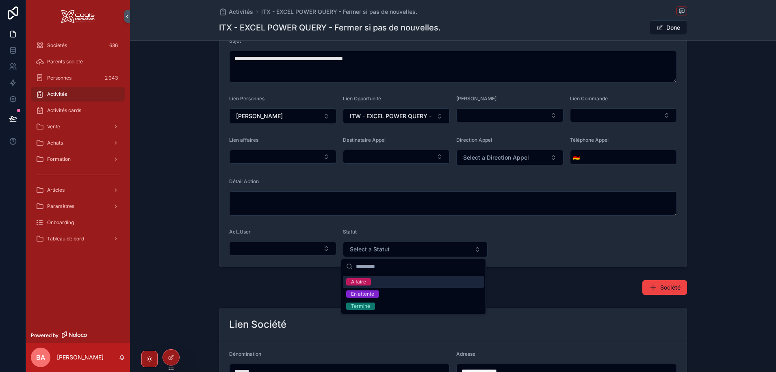
click at [356, 282] on div "A faire" at bounding box center [358, 281] width 15 height 7
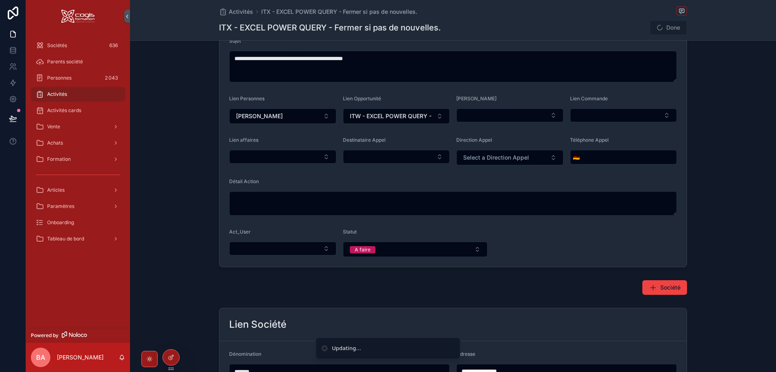
scroll to position [0, 0]
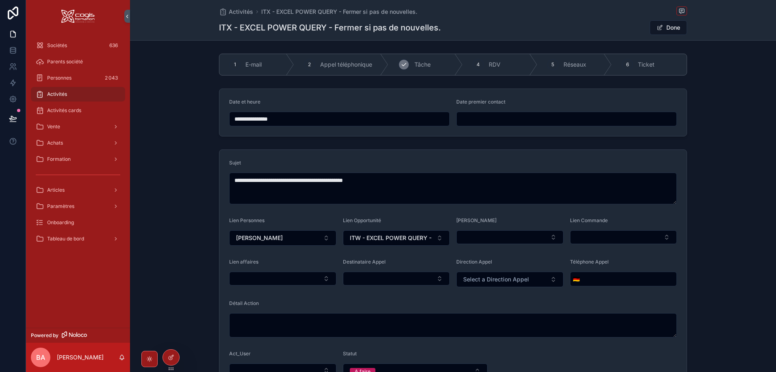
click at [404, 63] on icon "scrollable content" at bounding box center [403, 64] width 6 height 6
drag, startPoint x: 670, startPoint y: 27, endPoint x: 683, endPoint y: 39, distance: 17.2
click at [671, 27] on button "Done" at bounding box center [667, 27] width 37 height 15
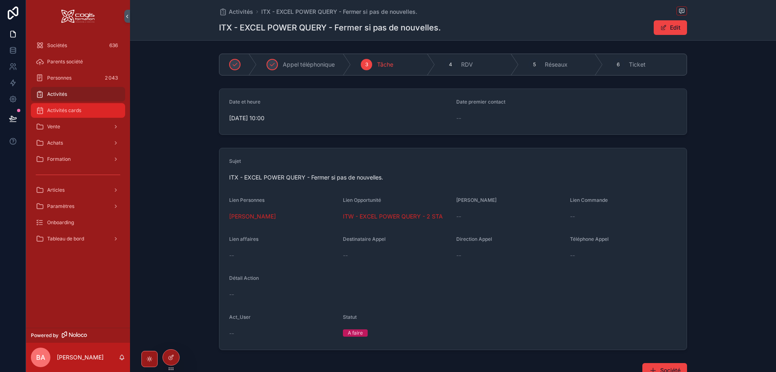
click at [48, 113] on span "Activités cards" at bounding box center [64, 110] width 34 height 6
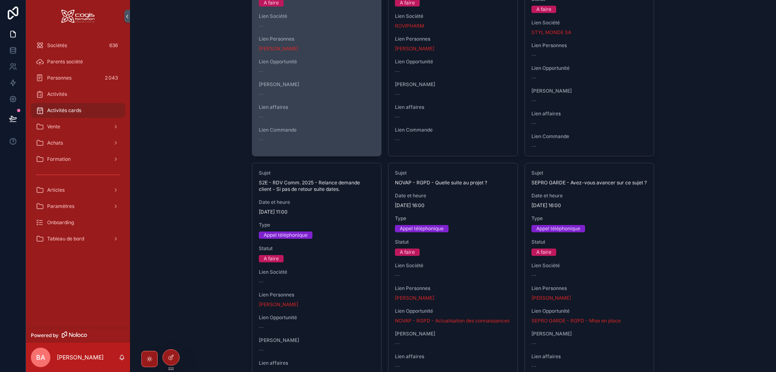
scroll to position [284, 0]
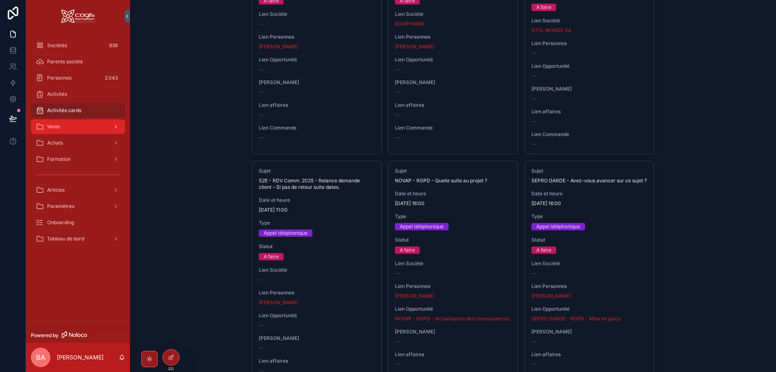
click at [46, 128] on div "Vente" at bounding box center [78, 126] width 84 height 13
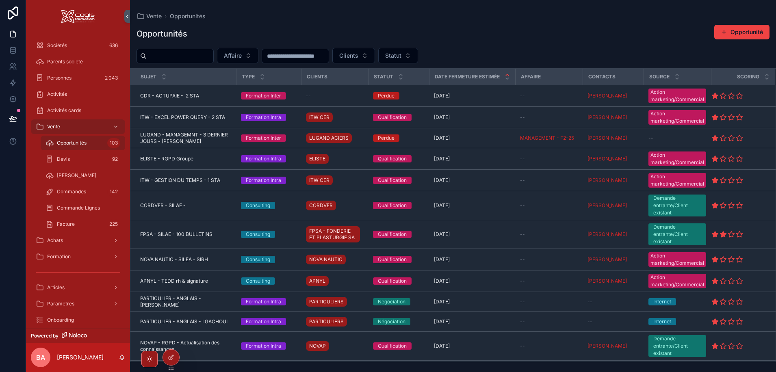
drag, startPoint x: 50, startPoint y: 142, endPoint x: 71, endPoint y: 140, distance: 21.2
click at [51, 142] on icon "scrollable content" at bounding box center [49, 143] width 8 height 8
click at [178, 59] on input "scrollable content" at bounding box center [180, 55] width 67 height 11
type input "*****"
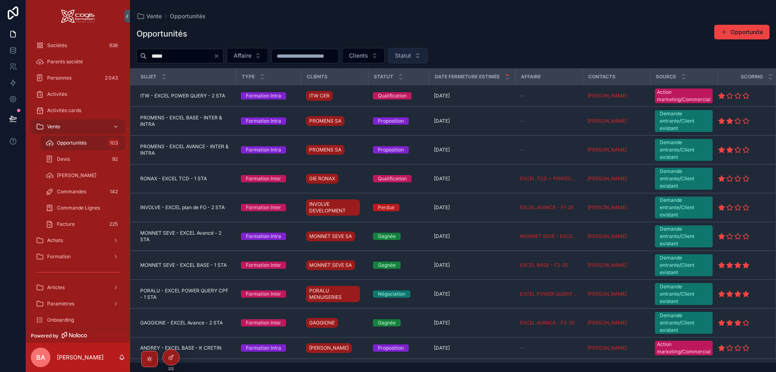
click at [428, 59] on button "Statut" at bounding box center [408, 55] width 40 height 15
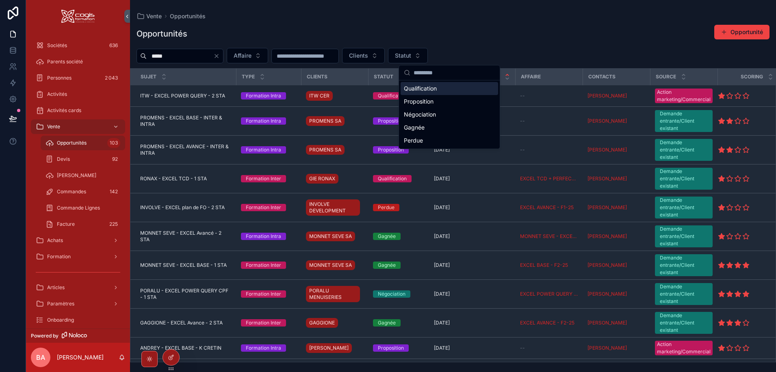
click at [419, 89] on div "Qualification" at bounding box center [448, 88] width 97 height 13
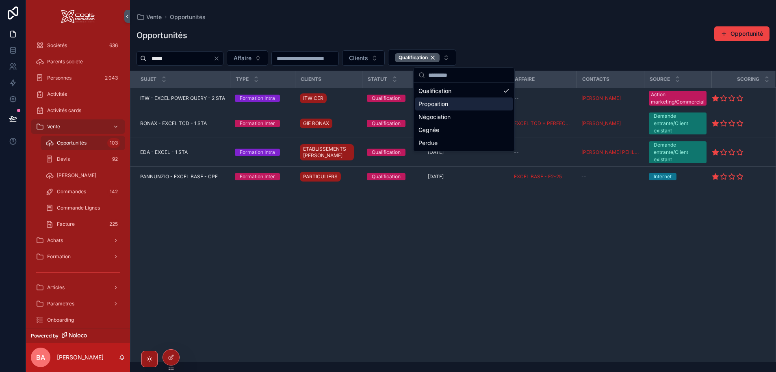
click at [437, 106] on div "Proposition" at bounding box center [463, 103] width 97 height 13
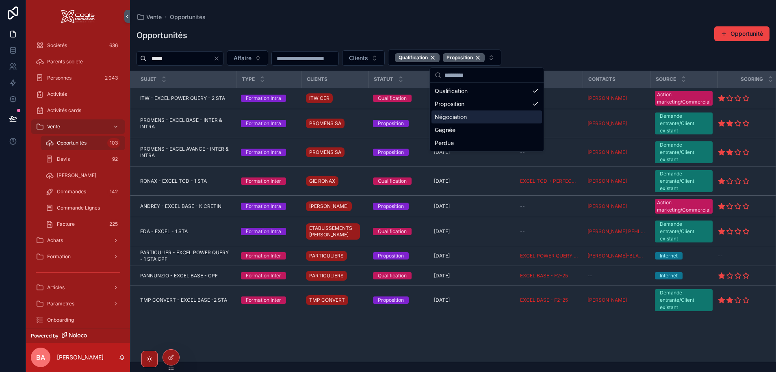
click at [450, 119] on div "Négociation" at bounding box center [486, 116] width 110 height 13
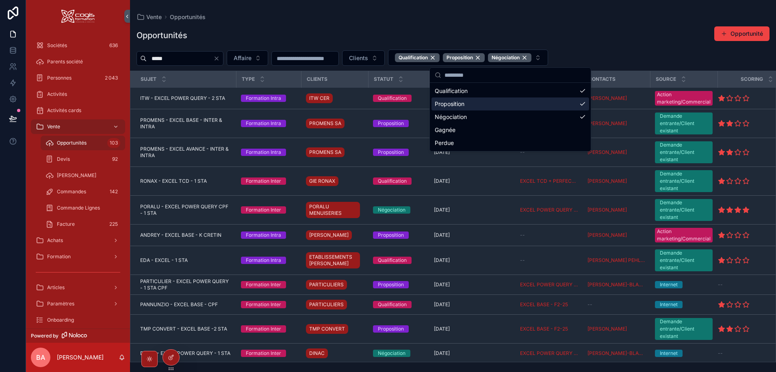
click at [576, 22] on div "Opportunités Opportunité ***** Affaire Clients Qualification Proposition Négoci…" at bounding box center [453, 191] width 646 height 341
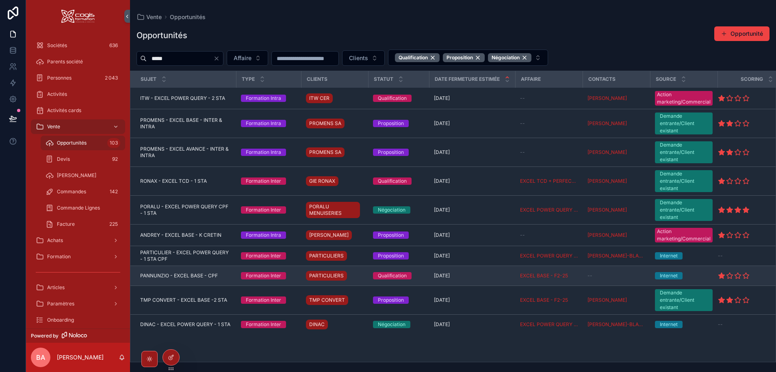
click at [192, 276] on span "PANNUNZIO - EXCEL BASE - CPF" at bounding box center [179, 276] width 78 height 6
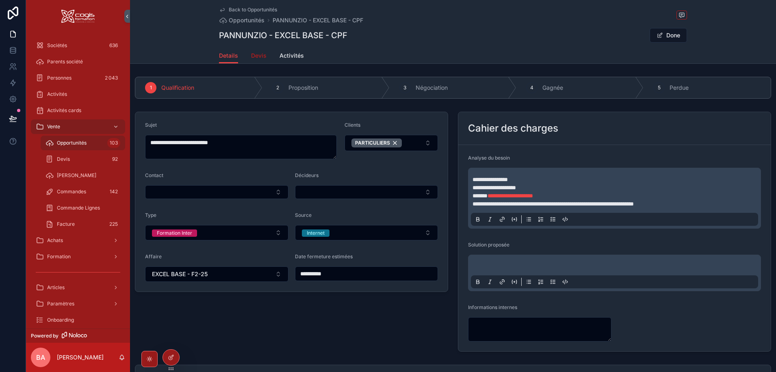
click at [255, 55] on span "Devis" at bounding box center [258, 56] width 15 height 8
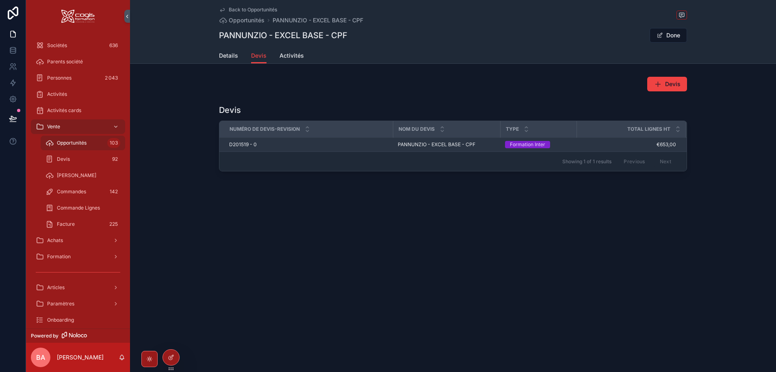
click at [241, 143] on span "D201519 - 0" at bounding box center [243, 144] width 28 height 6
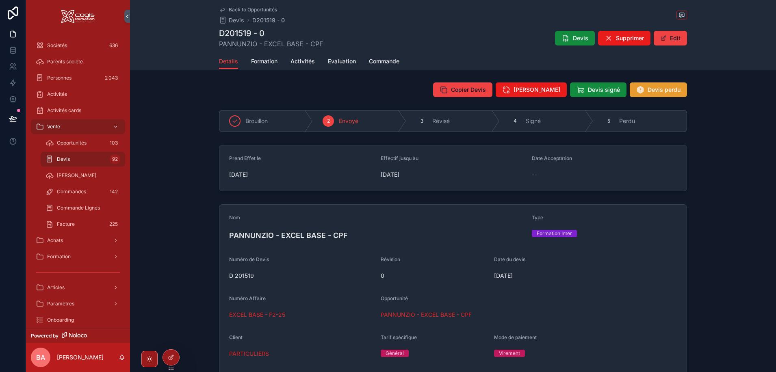
click at [664, 87] on span "Devis perdu" at bounding box center [663, 90] width 33 height 8
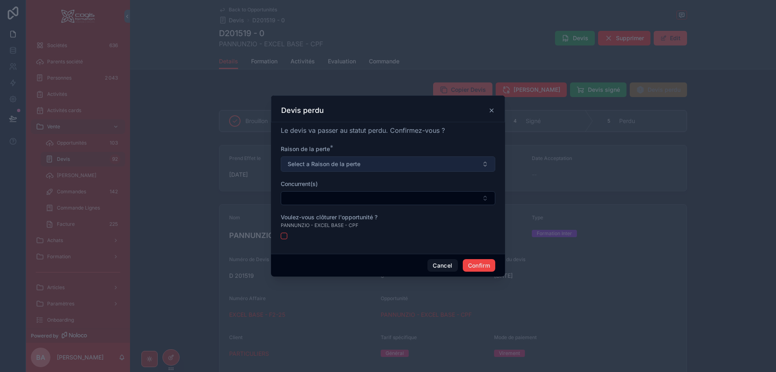
click at [351, 162] on span "Select a Raison de la perte" at bounding box center [324, 164] width 73 height 8
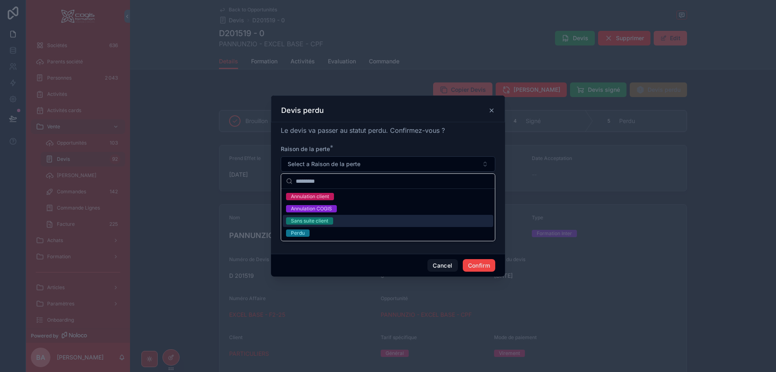
drag, startPoint x: 309, startPoint y: 221, endPoint x: 314, endPoint y: 222, distance: 5.7
click at [309, 221] on div "Sans suite client" at bounding box center [309, 220] width 37 height 7
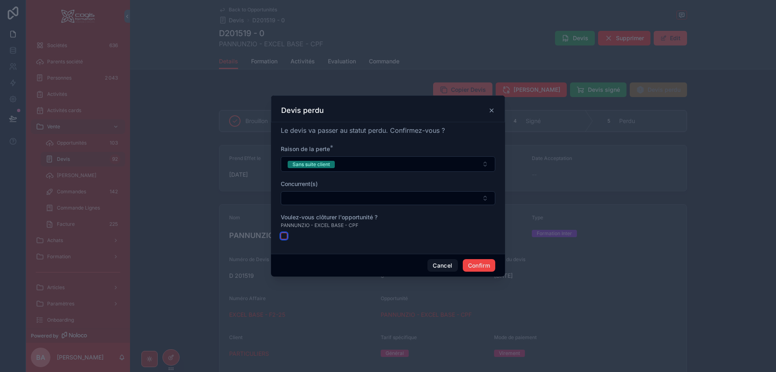
drag, startPoint x: 285, startPoint y: 236, endPoint x: 292, endPoint y: 237, distance: 7.8
click at [284, 237] on button "button" at bounding box center [284, 236] width 6 height 6
click at [488, 265] on button "Confirm" at bounding box center [479, 265] width 32 height 13
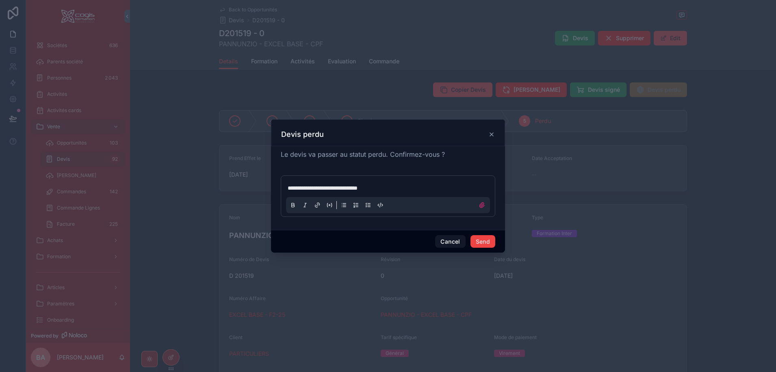
click at [406, 186] on p "**********" at bounding box center [390, 188] width 204 height 8
click at [489, 239] on button "Send" at bounding box center [482, 241] width 25 height 13
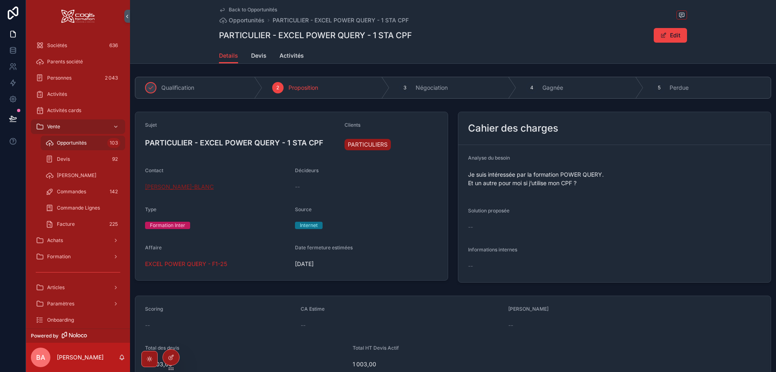
click at [182, 186] on span "[PERSON_NAME]-BLANC" at bounding box center [179, 187] width 69 height 8
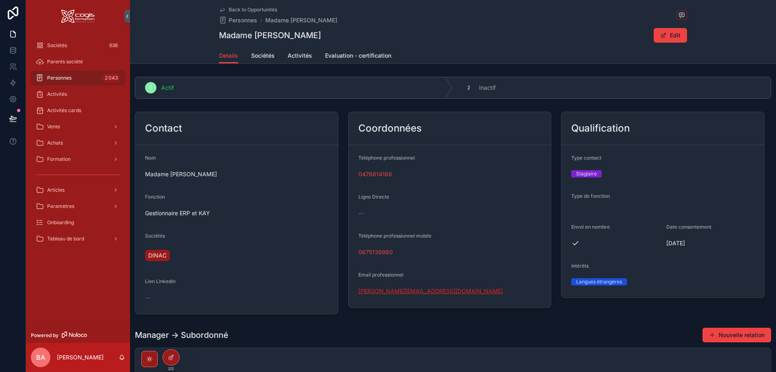
click at [397, 291] on link "sylvie.allombert-blanc@dinac.fr" at bounding box center [430, 291] width 145 height 8
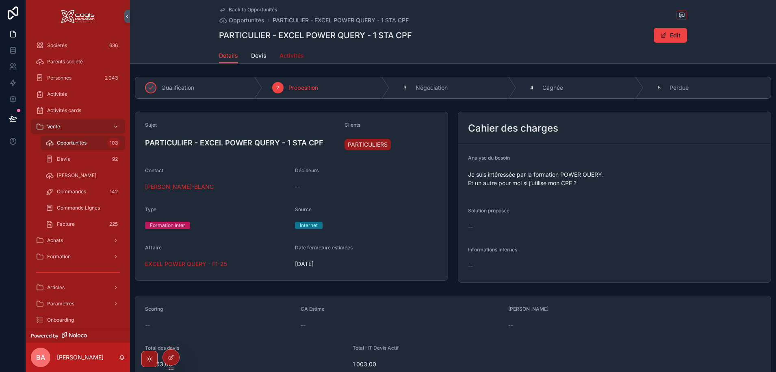
click at [291, 56] on span "Activités" at bounding box center [291, 56] width 24 height 8
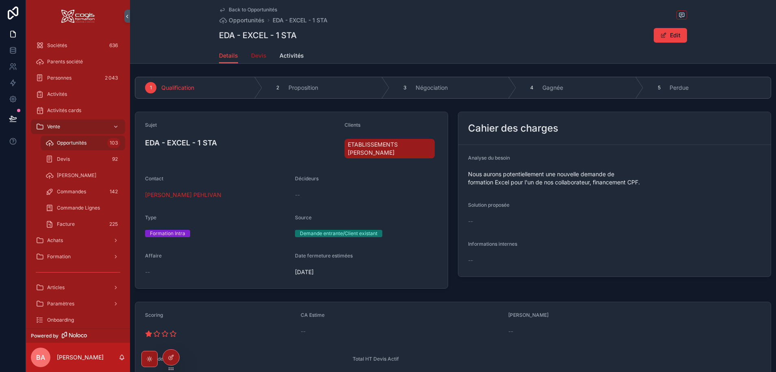
click at [257, 52] on span "Devis" at bounding box center [258, 56] width 15 height 8
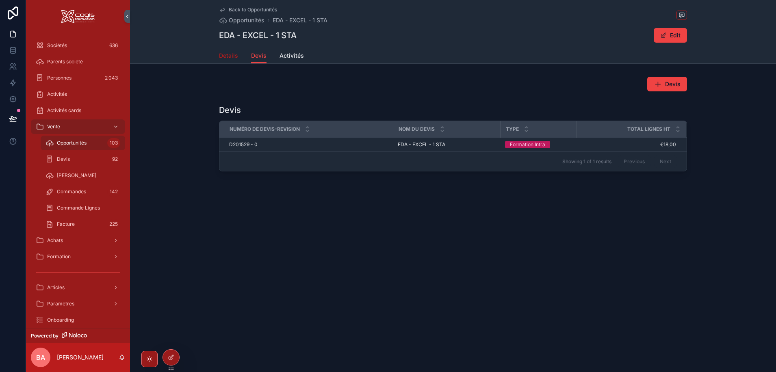
click at [228, 54] on span "Details" at bounding box center [228, 56] width 19 height 8
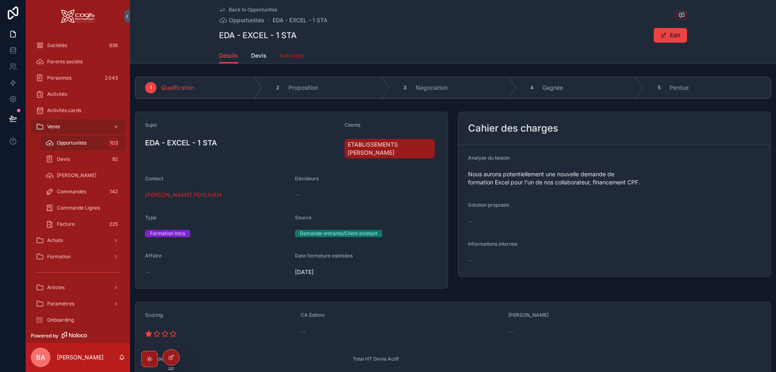
click at [289, 56] on span "Activités" at bounding box center [291, 56] width 24 height 8
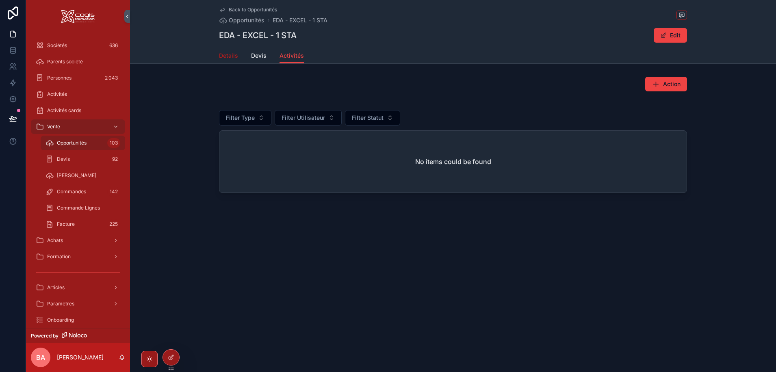
click at [230, 56] on span "Details" at bounding box center [228, 56] width 19 height 8
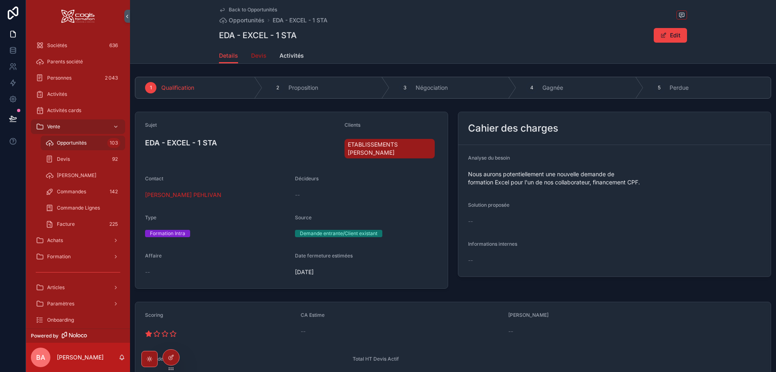
click at [255, 55] on span "Devis" at bounding box center [258, 56] width 15 height 8
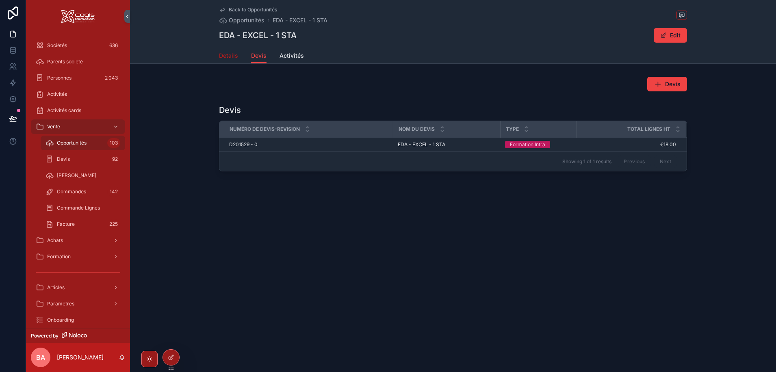
click at [228, 56] on span "Details" at bounding box center [228, 56] width 19 height 8
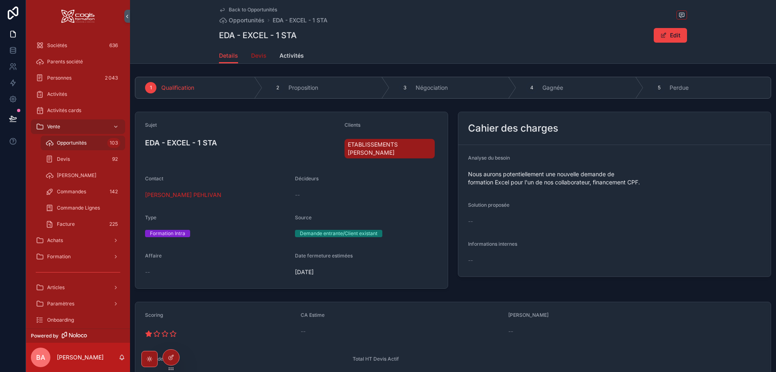
click at [251, 56] on span "Devis" at bounding box center [258, 56] width 15 height 8
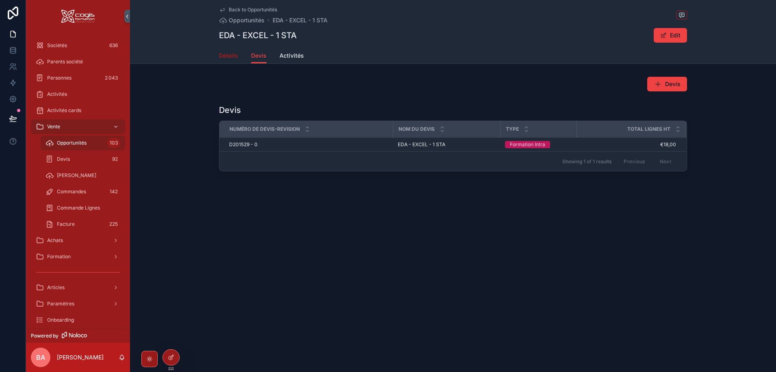
click at [224, 54] on span "Details" at bounding box center [228, 56] width 19 height 8
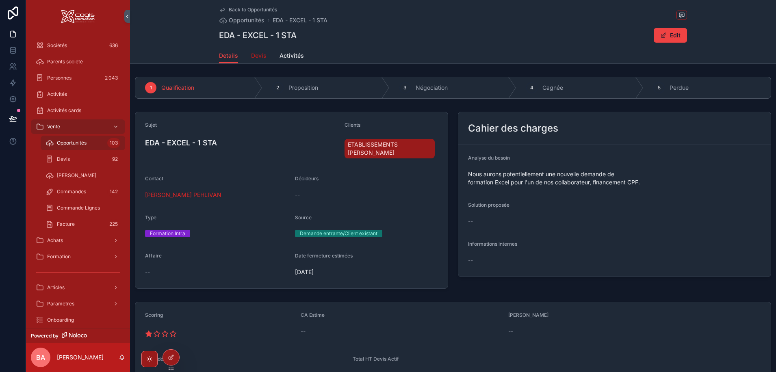
click at [251, 63] on link "Devis" at bounding box center [258, 56] width 15 height 16
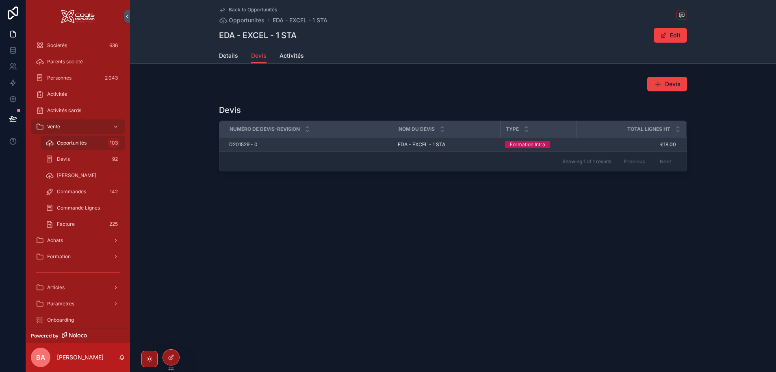
click at [239, 144] on span "D201529 - 0" at bounding box center [243, 144] width 28 height 6
click at [230, 55] on span "Details" at bounding box center [228, 56] width 19 height 8
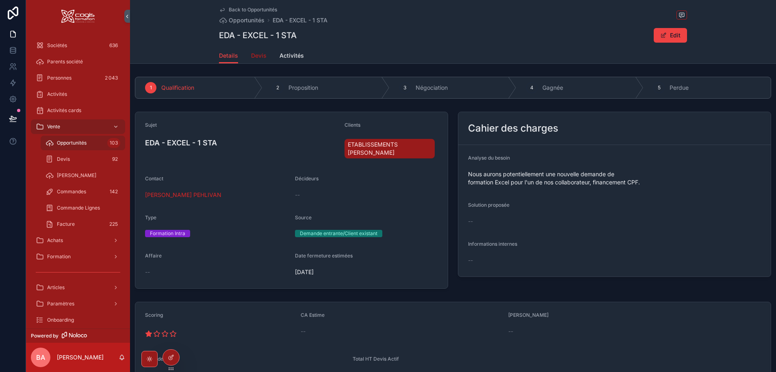
click at [261, 53] on span "Devis" at bounding box center [258, 56] width 15 height 8
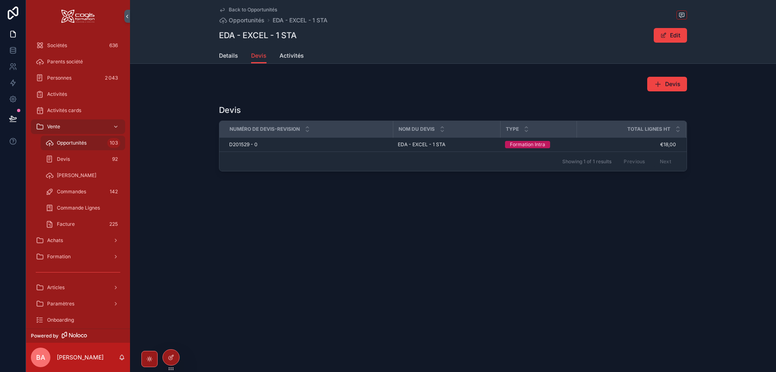
click at [242, 144] on span "D201529 - 0" at bounding box center [243, 144] width 28 height 6
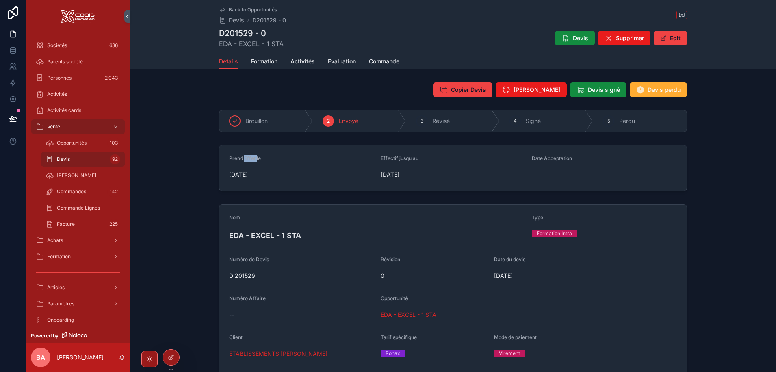
click at [242, 144] on div "Prend Effet le 22/07/2025 Effectif jusqu au 22/08/2025 Date Acceptation --" at bounding box center [453, 168] width 646 height 53
click at [307, 178] on span "22/07/2025" at bounding box center [301, 175] width 145 height 8
click at [657, 86] on span "Devis perdu" at bounding box center [663, 90] width 33 height 8
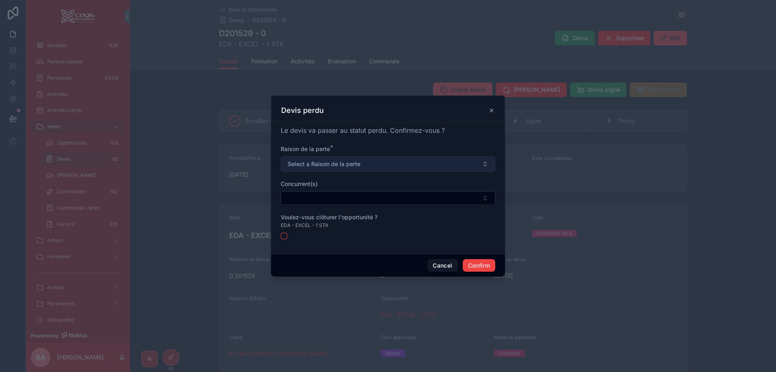
click at [350, 164] on span "Select a Raison de la perte" at bounding box center [324, 164] width 73 height 8
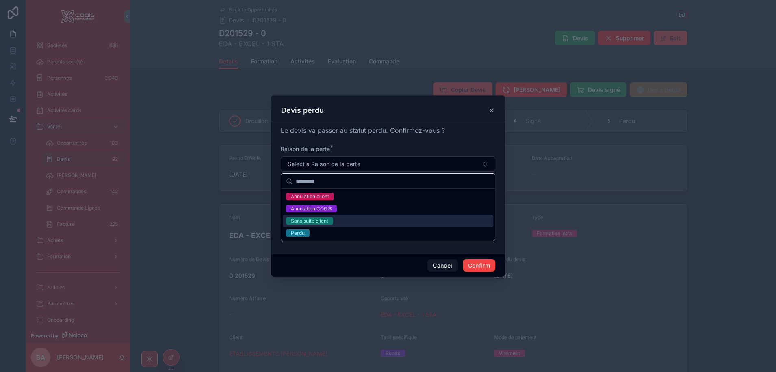
click at [301, 221] on div "Sans suite client" at bounding box center [309, 220] width 37 height 7
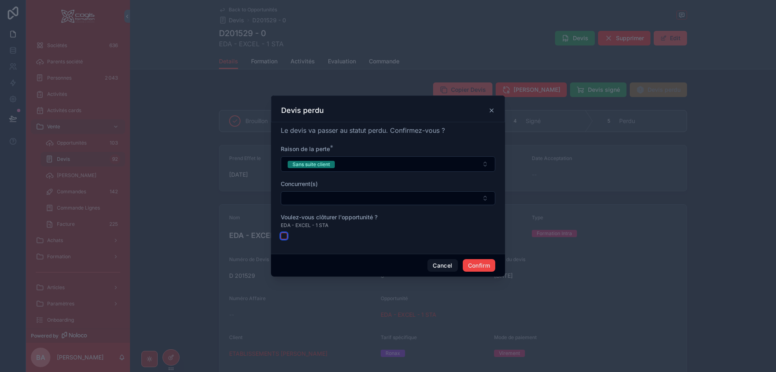
drag, startPoint x: 284, startPoint y: 236, endPoint x: 291, endPoint y: 239, distance: 7.5
click at [284, 238] on button "button" at bounding box center [284, 236] width 6 height 6
click at [488, 265] on button "Confirm" at bounding box center [479, 265] width 32 height 13
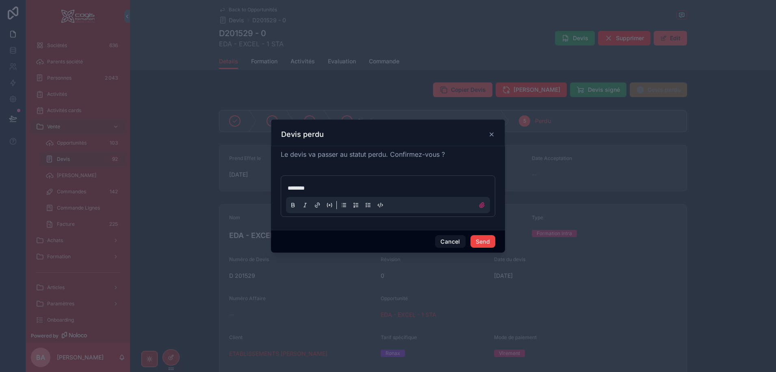
drag, startPoint x: 310, startPoint y: 186, endPoint x: 300, endPoint y: 188, distance: 10.3
drag, startPoint x: 300, startPoint y: 188, endPoint x: 337, endPoint y: 183, distance: 37.6
click at [337, 183] on div "*******" at bounding box center [388, 196] width 204 height 34
drag, startPoint x: 313, startPoint y: 184, endPoint x: 300, endPoint y: 186, distance: 12.7
click at [408, 190] on p "**********" at bounding box center [390, 188] width 204 height 8
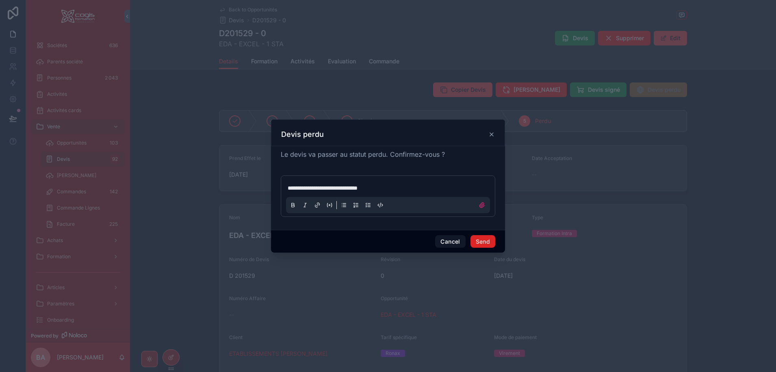
click at [484, 243] on button "Send" at bounding box center [482, 241] width 25 height 13
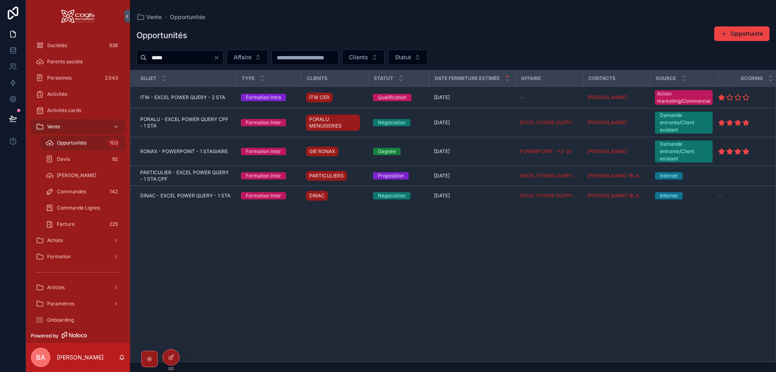
click at [187, 58] on input "*****" at bounding box center [180, 57] width 67 height 11
click at [428, 54] on button "Statut" at bounding box center [408, 57] width 40 height 15
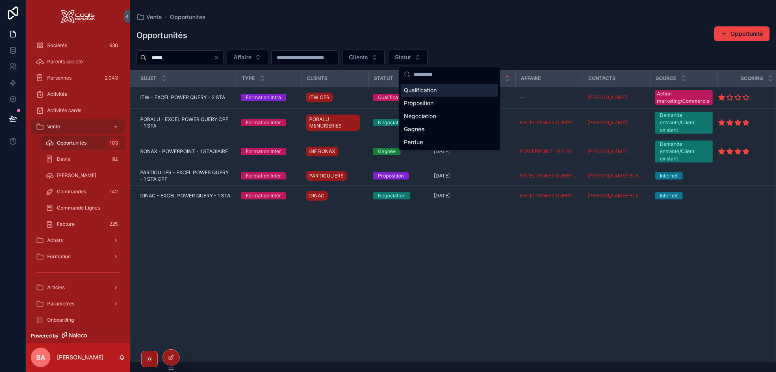
click at [432, 90] on div "Qualification" at bounding box center [448, 90] width 97 height 13
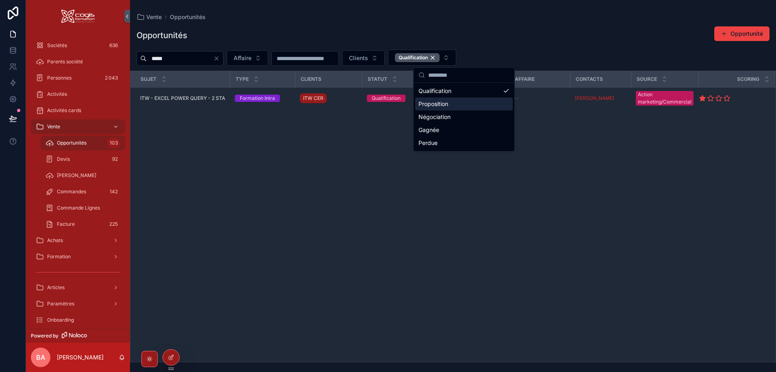
click at [444, 106] on div "Proposition" at bounding box center [463, 103] width 97 height 13
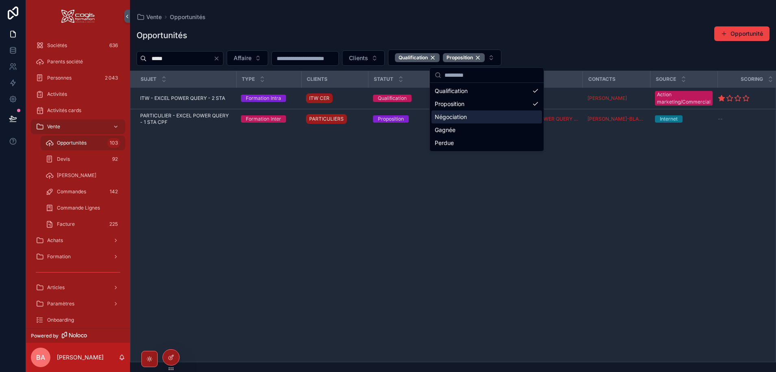
click at [446, 118] on div "Négociation" at bounding box center [486, 116] width 110 height 13
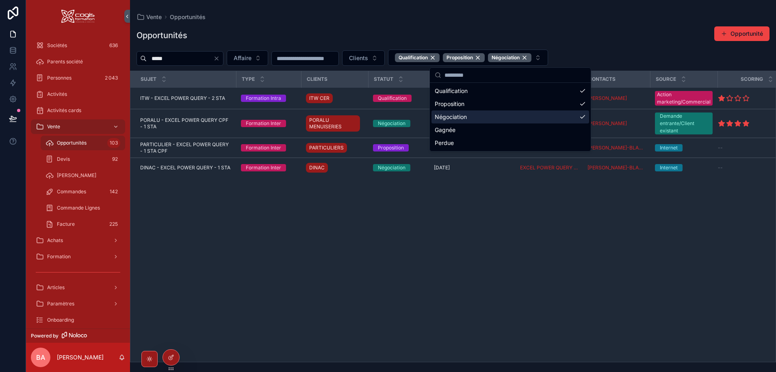
click at [198, 58] on input "*****" at bounding box center [180, 58] width 67 height 11
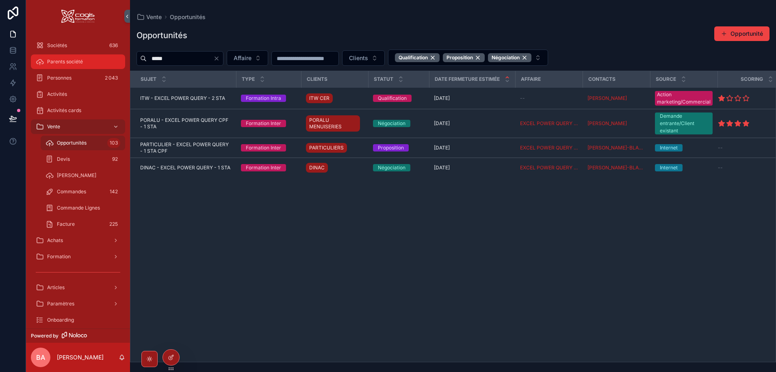
drag, startPoint x: 198, startPoint y: 58, endPoint x: 100, endPoint y: 63, distance: 98.4
click at [100, 63] on div "Sociétés 636 Parents société Personnes 2 043 Activités Activités cards Vente Op…" at bounding box center [401, 186] width 750 height 372
type input "*****"
